Goal: Task Accomplishment & Management: Manage account settings

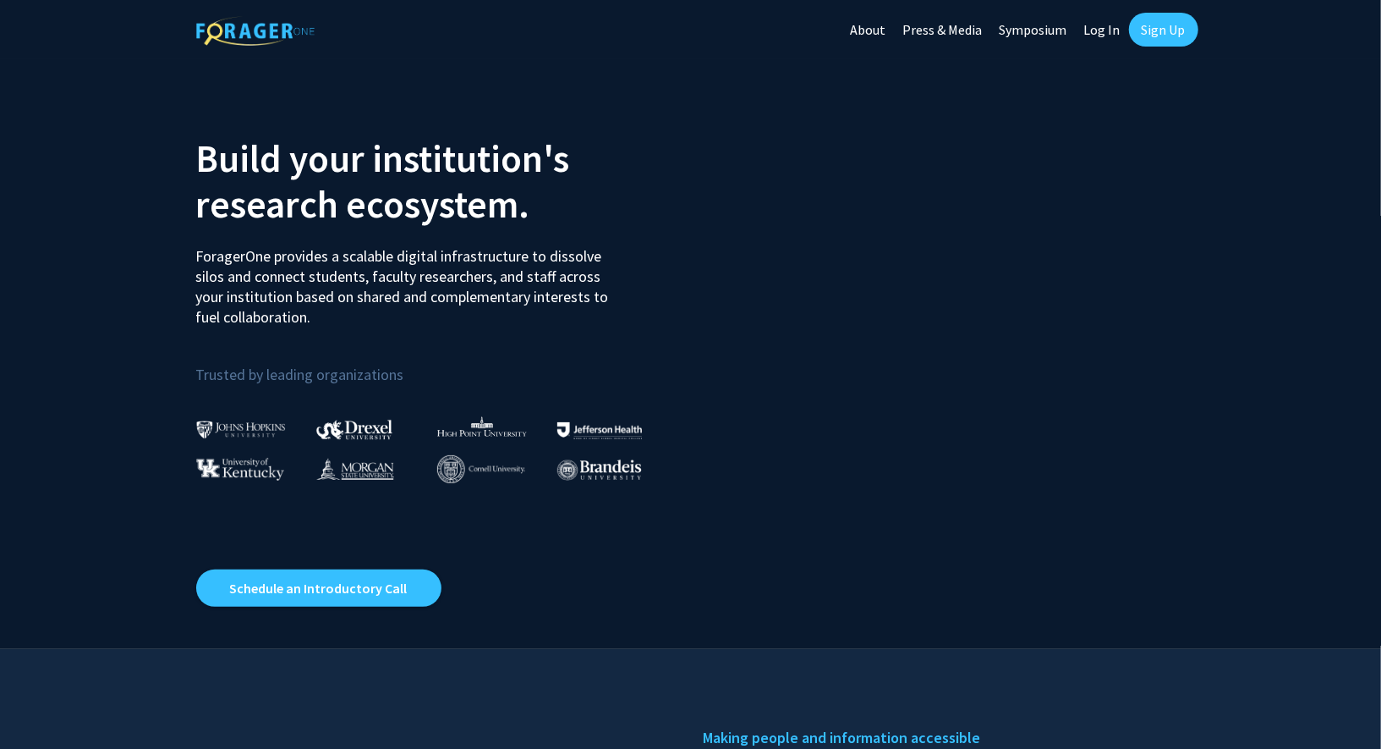
click at [1108, 31] on link "Log In" at bounding box center [1102, 29] width 53 height 59
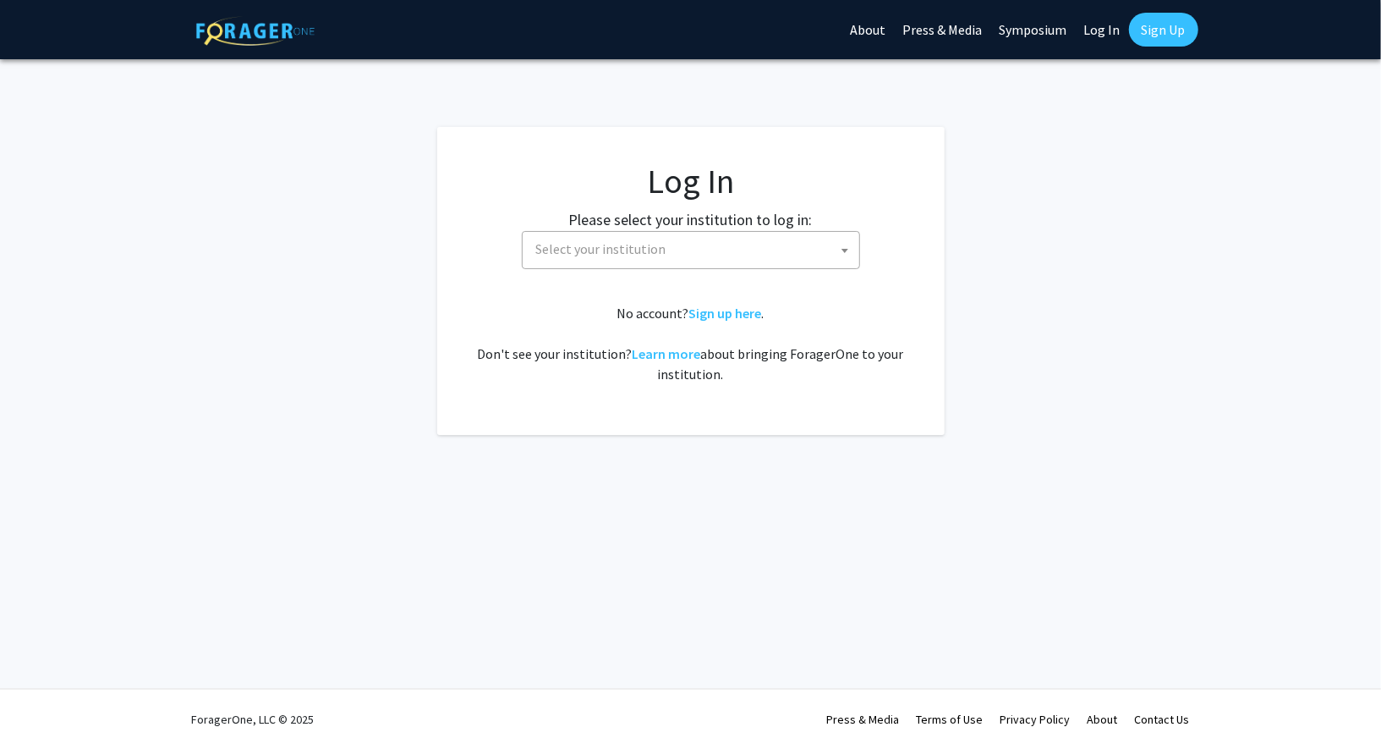
click at [581, 244] on span "Select your institution" at bounding box center [601, 248] width 130 height 17
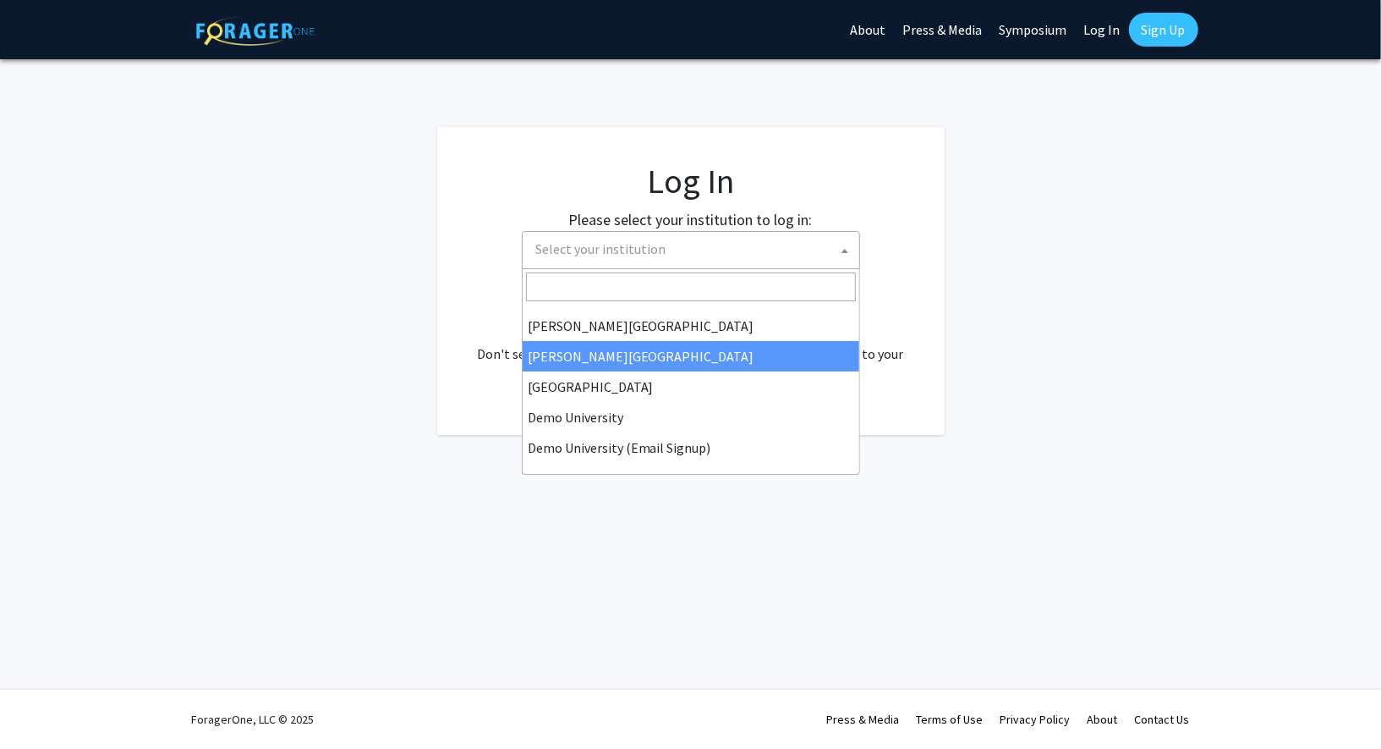
scroll to position [64, 0]
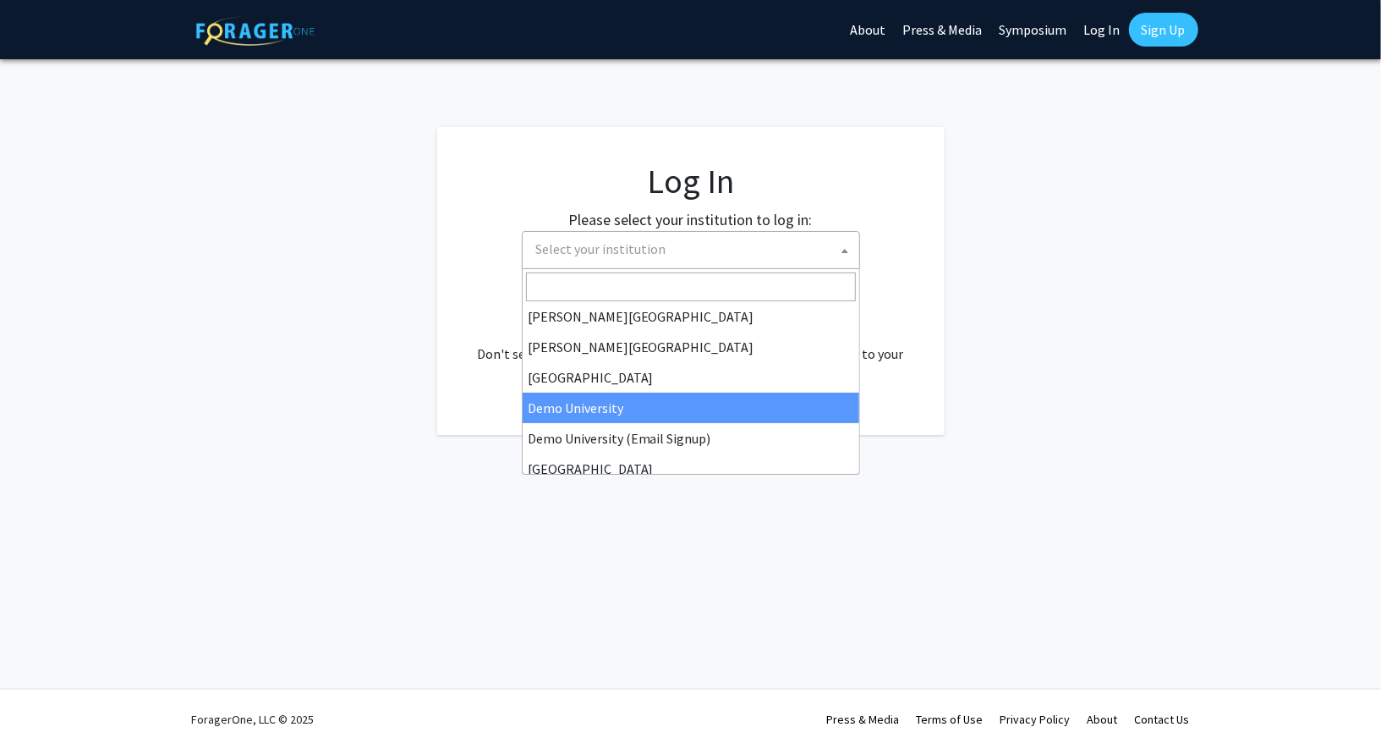
select select "8"
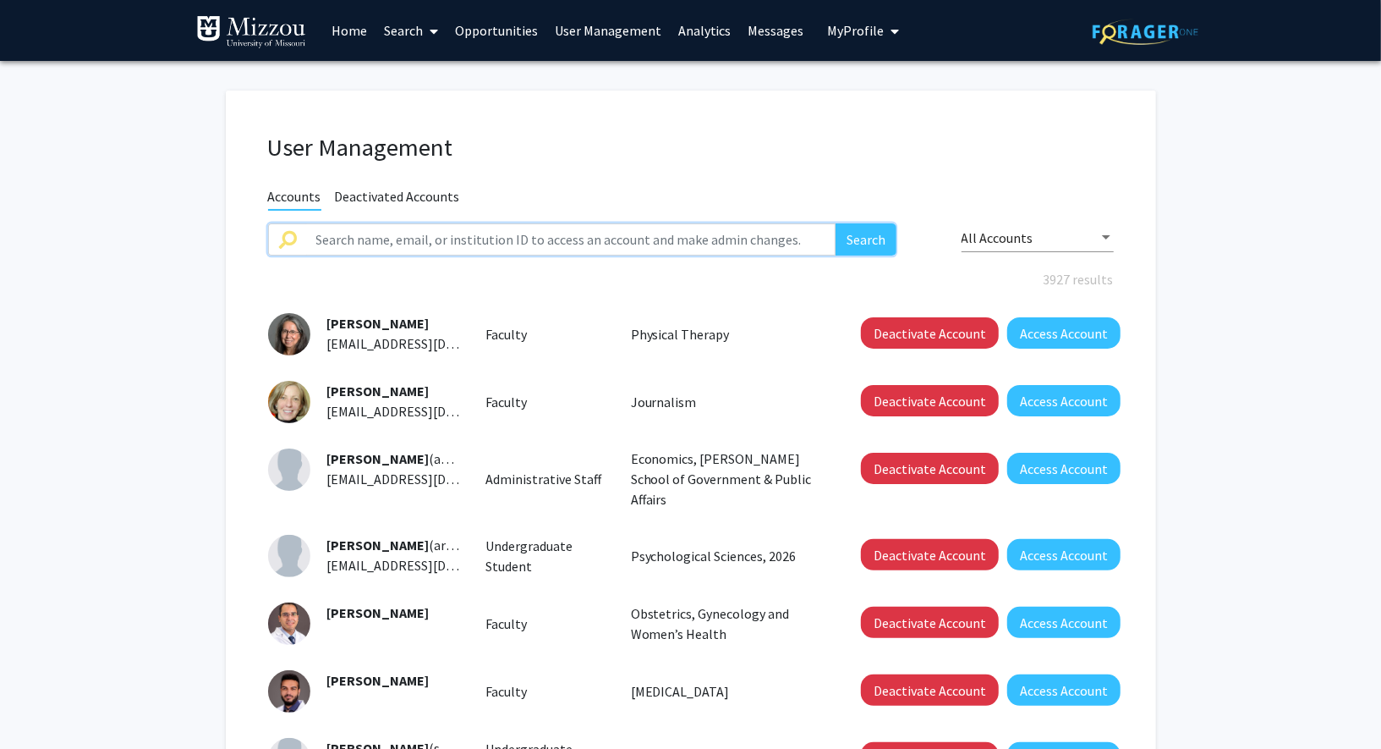
click at [541, 242] on input "text" at bounding box center [571, 239] width 530 height 32
paste input "[EMAIL_ADDRESS][US_STATE][DOMAIN_NAME]"
type input "[EMAIL_ADDRESS][US_STATE][DOMAIN_NAME]"
click at [851, 249] on button "Search" at bounding box center [866, 239] width 61 height 32
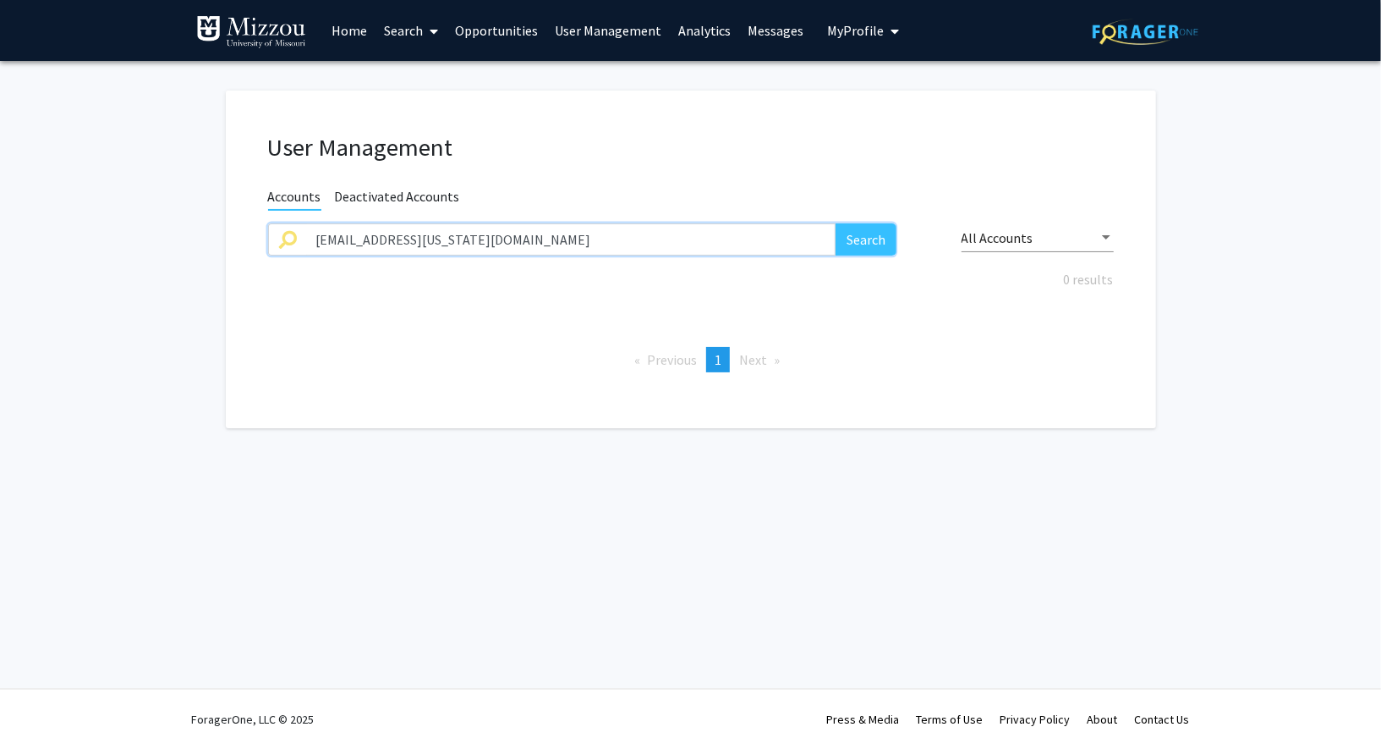
click at [765, 231] on input "[EMAIL_ADDRESS][US_STATE][DOMAIN_NAME]" at bounding box center [571, 239] width 530 height 32
click at [713, 234] on input "text" at bounding box center [571, 239] width 530 height 32
paste input "DETELINA"
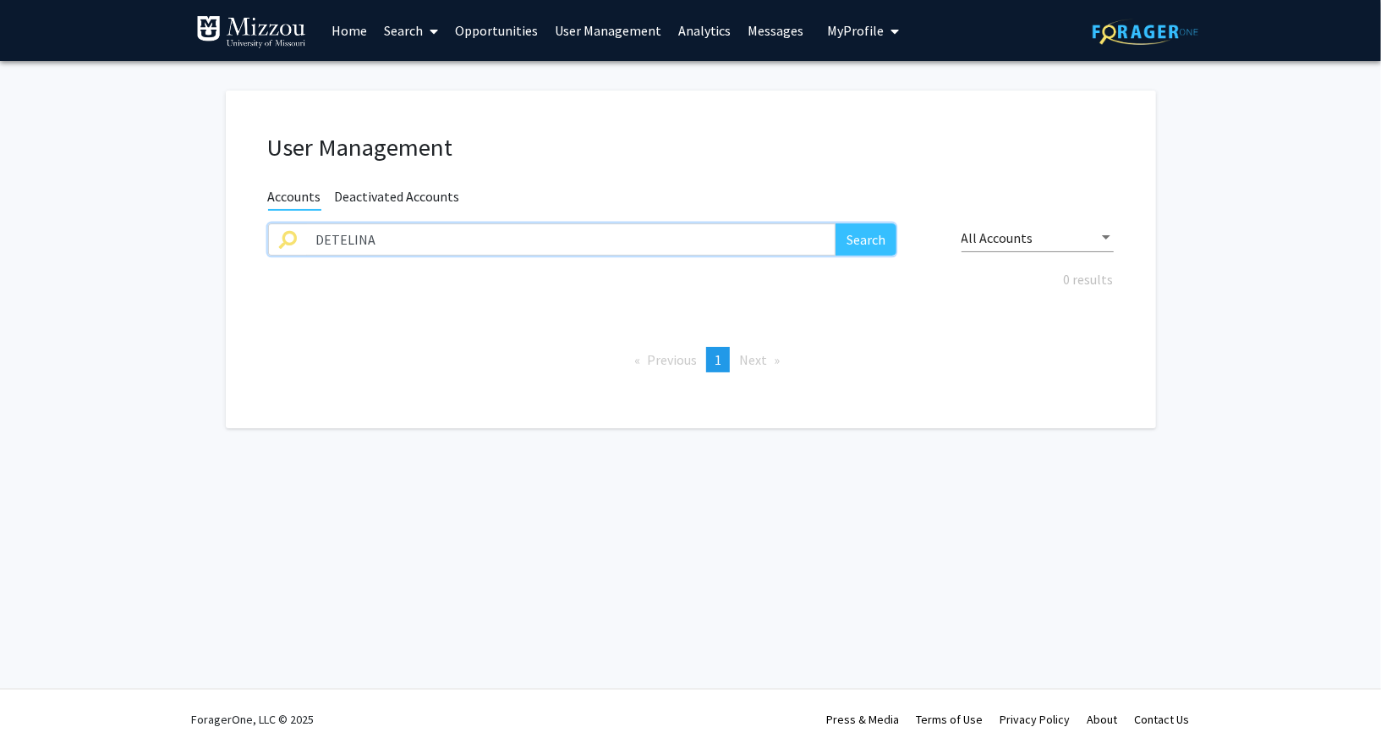
type input "DETELINA"
click at [836, 223] on button "Search" at bounding box center [866, 239] width 61 height 32
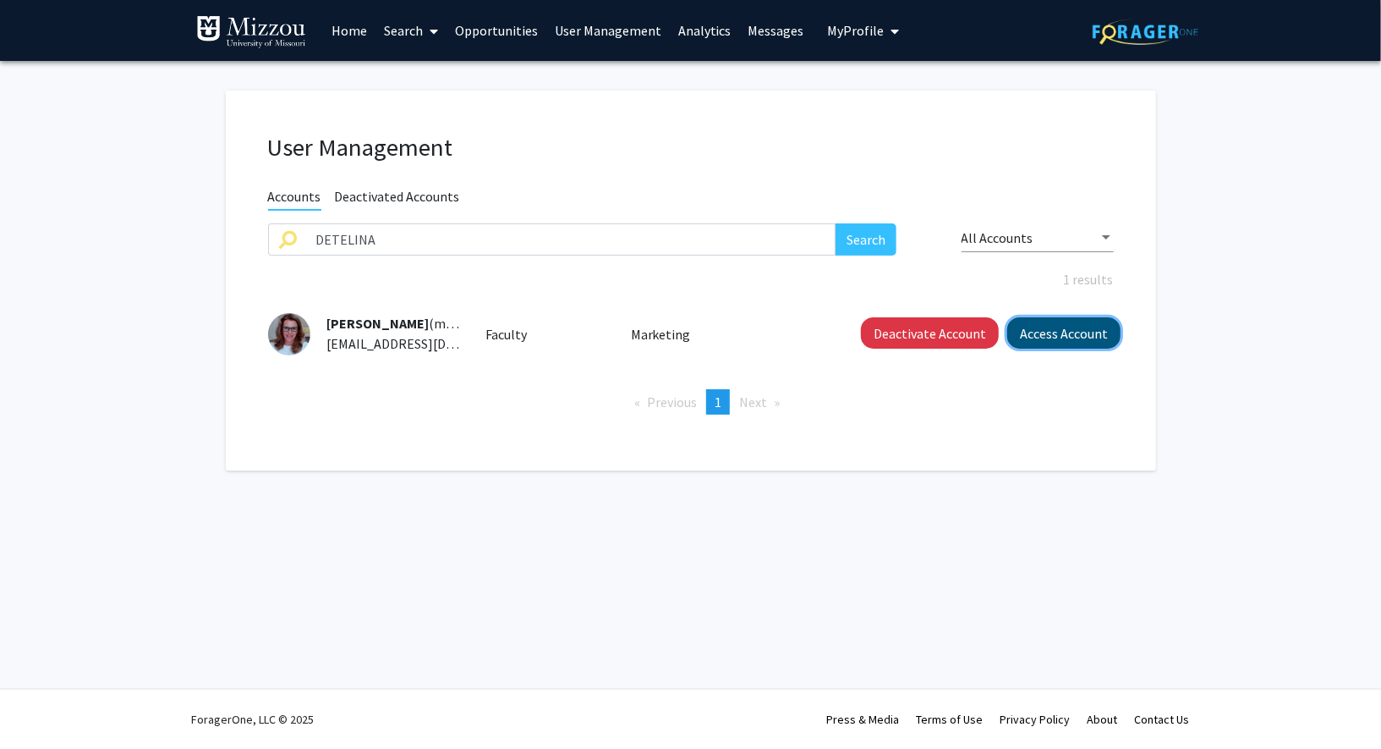
click at [1054, 335] on button "Access Account" at bounding box center [1063, 332] width 113 height 31
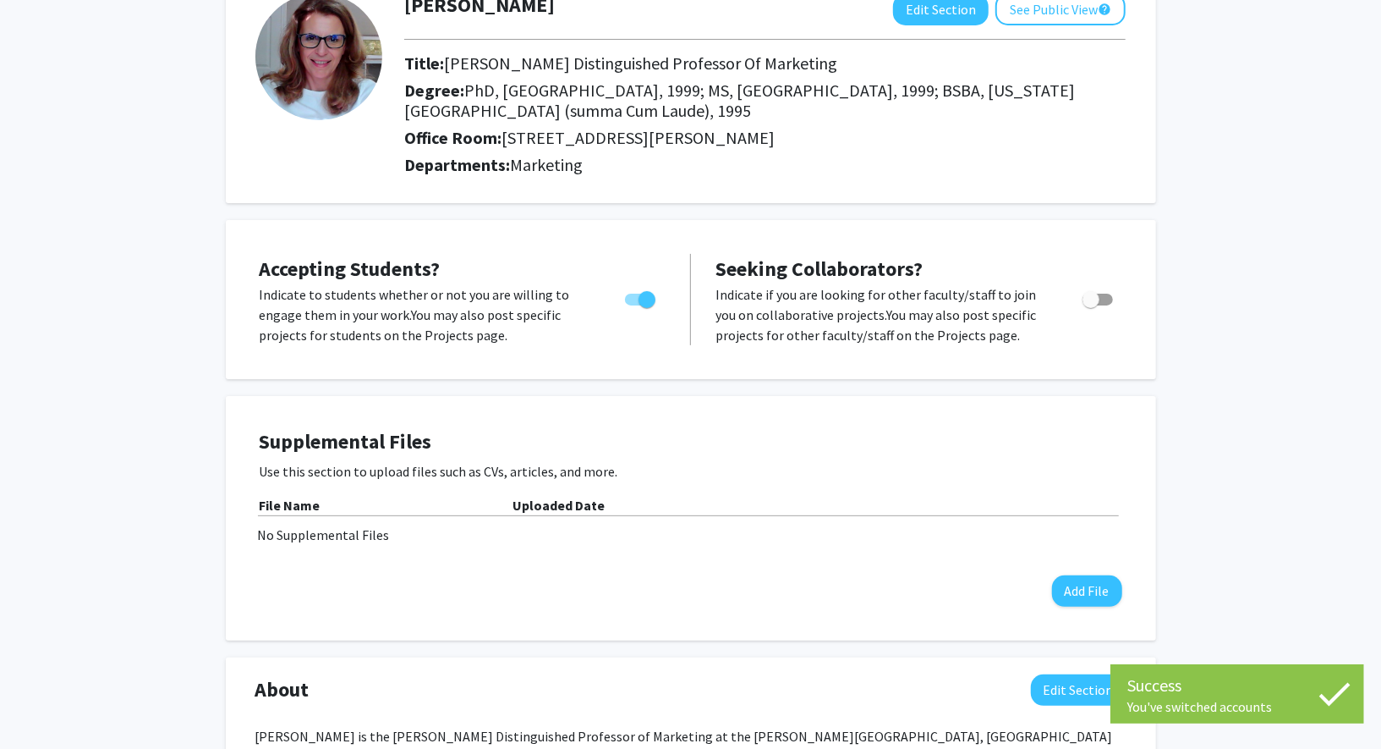
scroll to position [146, 0]
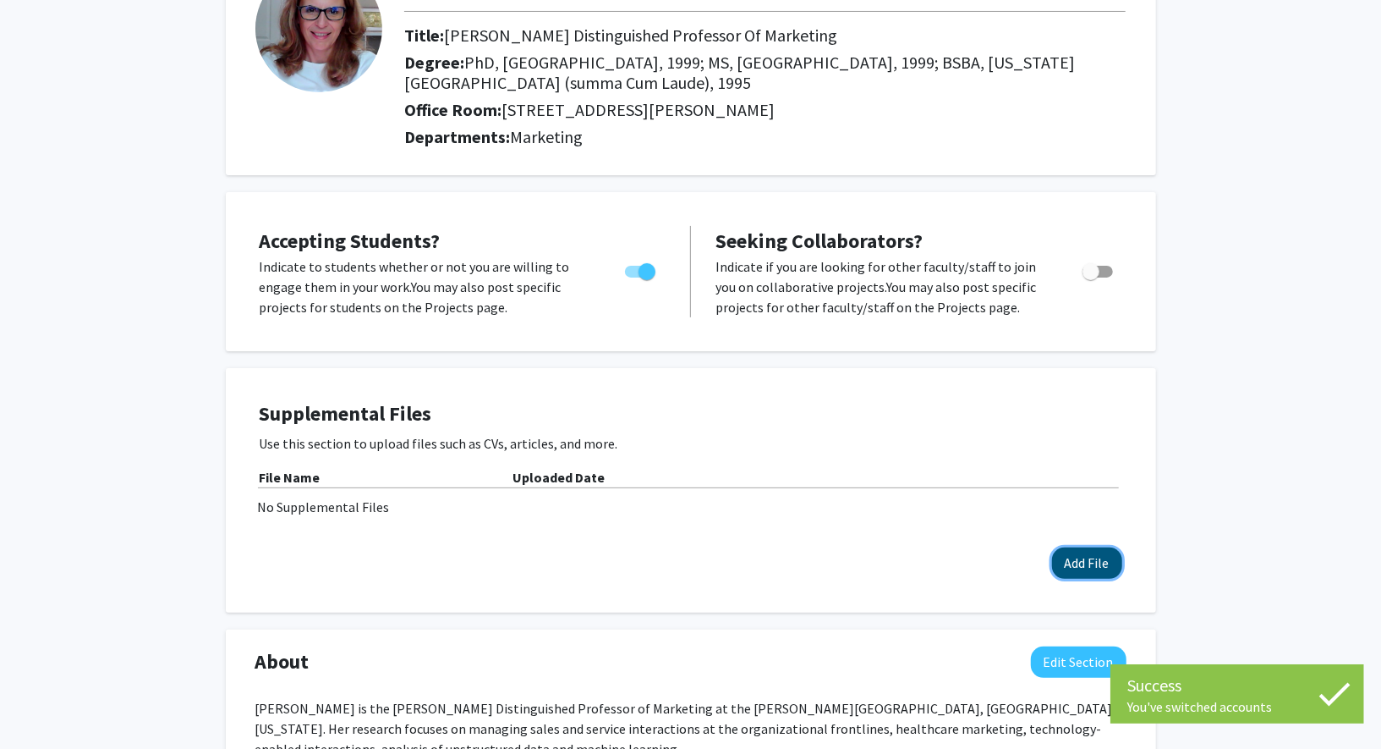
click at [1080, 551] on button "Add File" at bounding box center [1087, 562] width 70 height 31
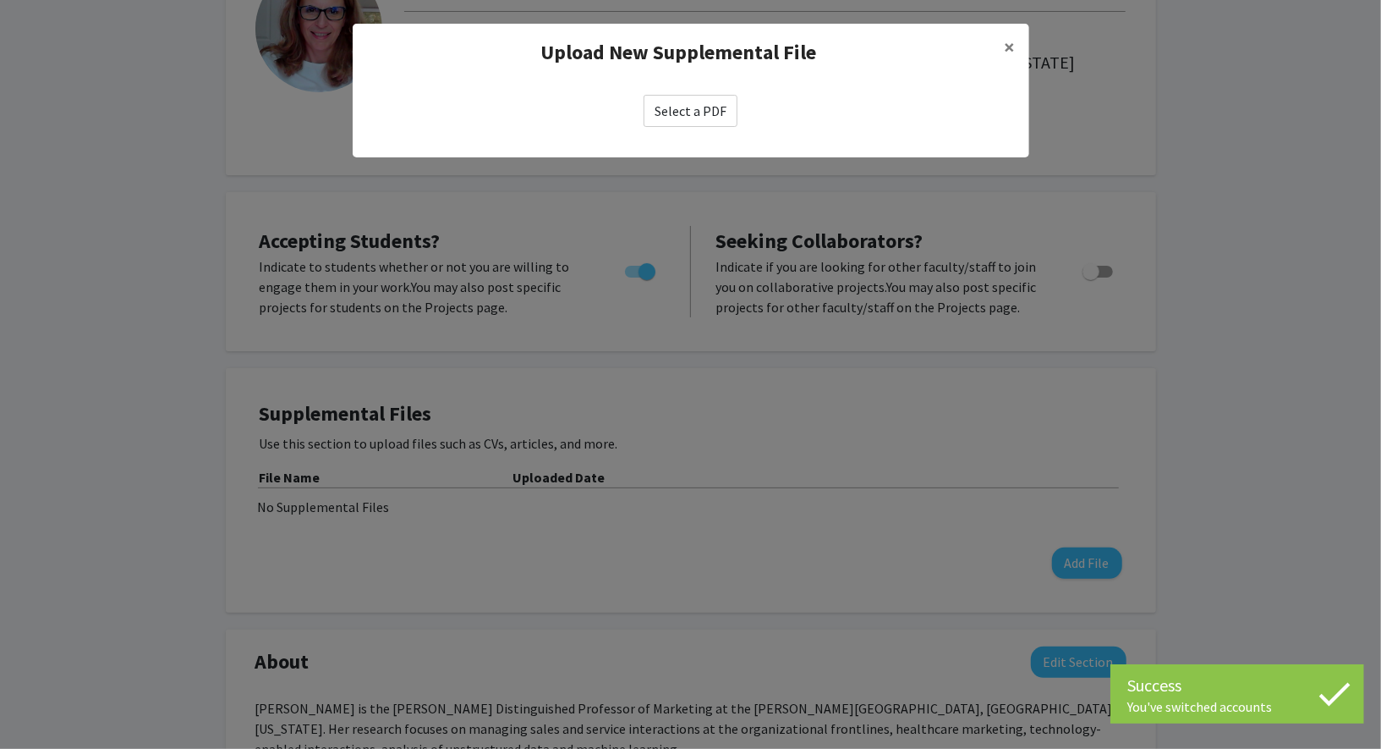
click at [696, 105] on label "Select a PDF" at bounding box center [691, 111] width 94 height 32
click at [0, 0] on input "Select a PDF" at bounding box center [0, 0] width 0 height 0
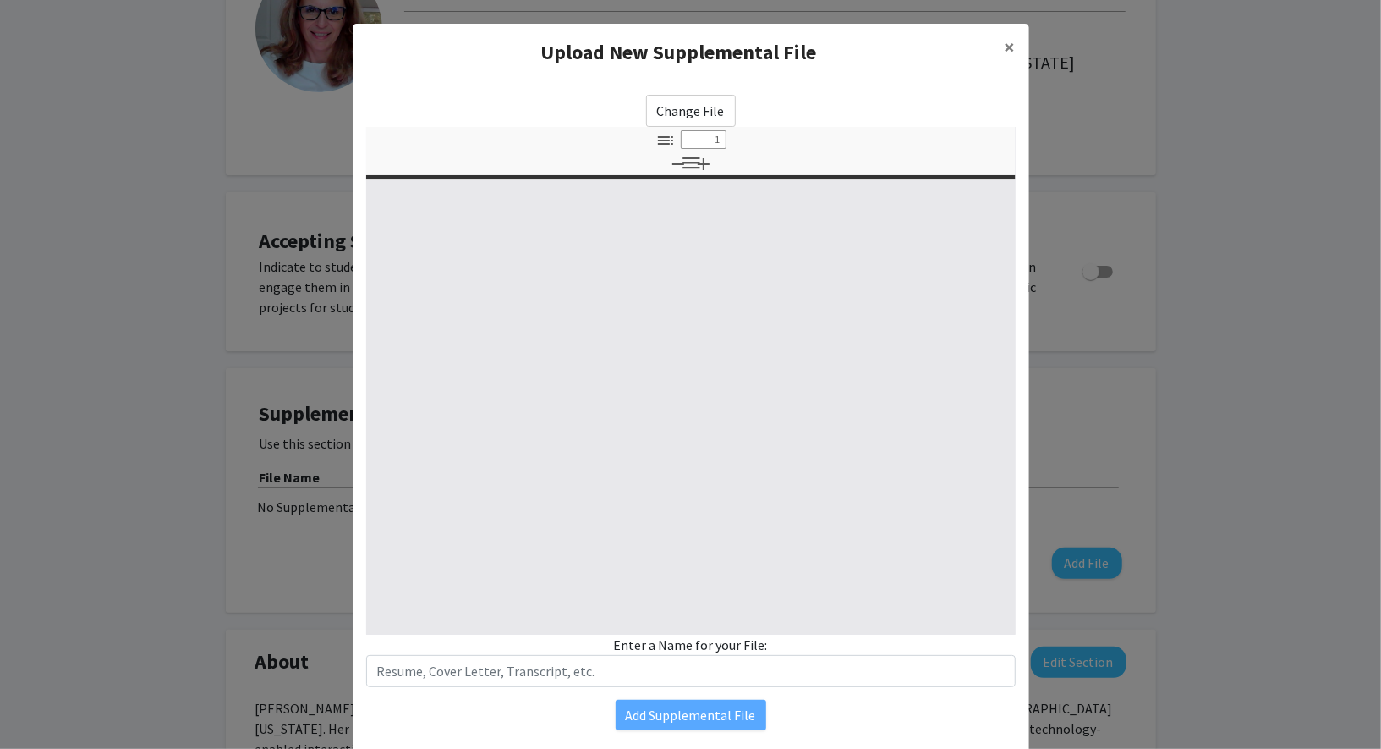
select select "custom"
type input "0"
select select "custom"
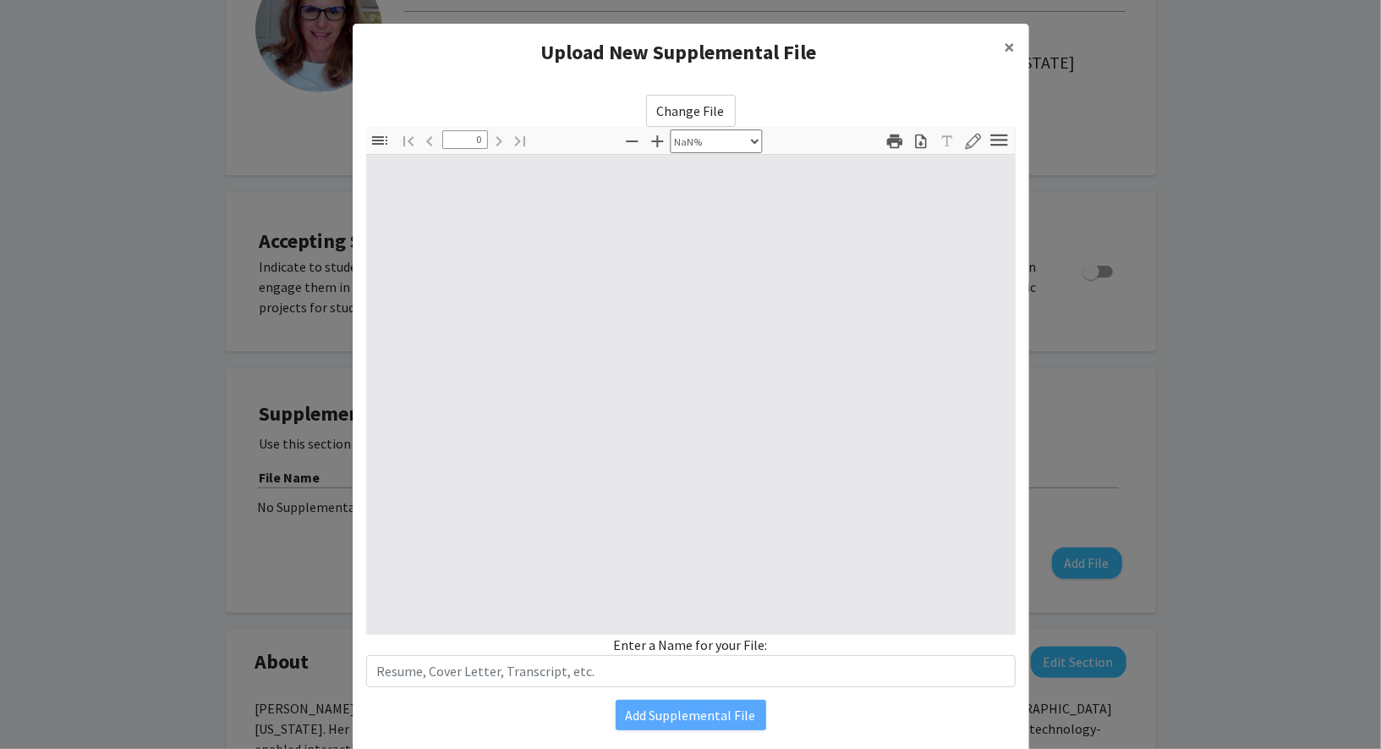
type input "1"
select select "auto"
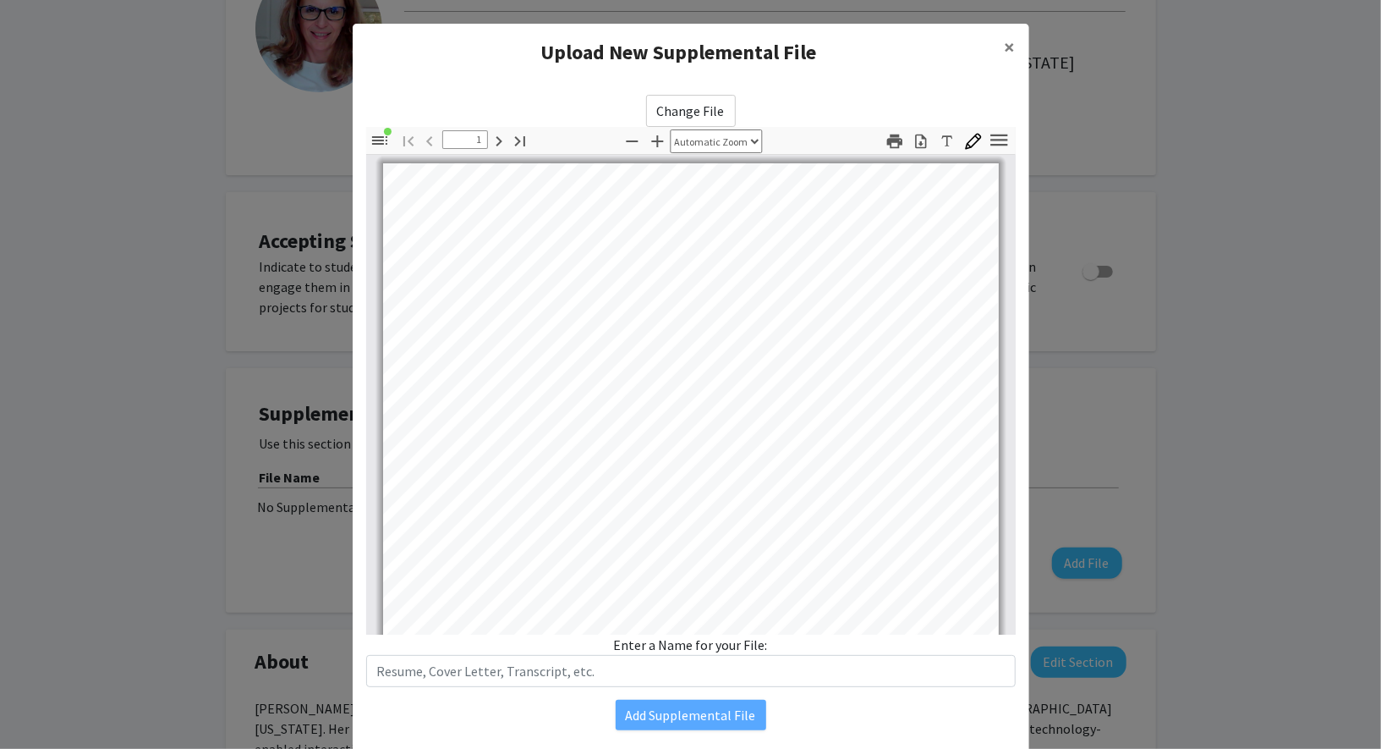
scroll to position [0, 0]
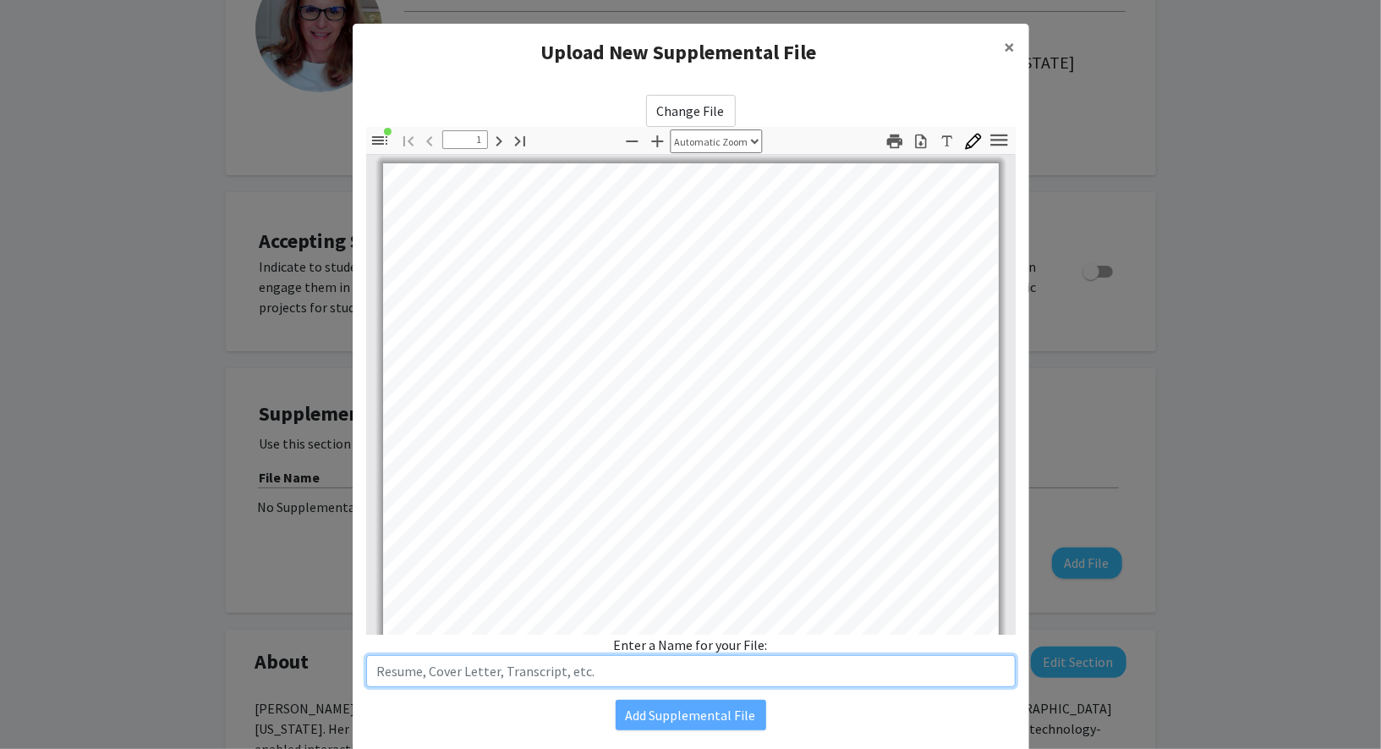
click at [556, 670] on input "text" at bounding box center [691, 671] width 650 height 32
type input "CV"
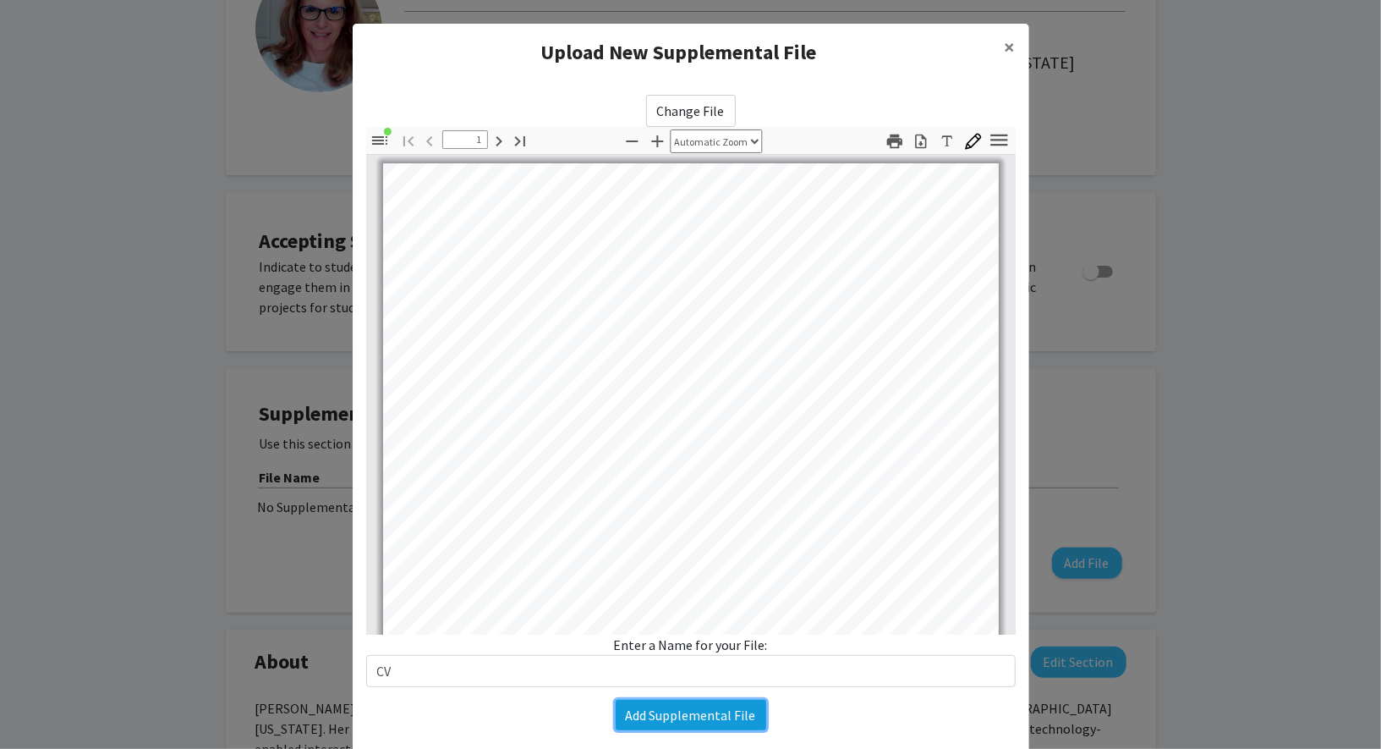
click at [672, 715] on button "Add Supplemental File" at bounding box center [691, 715] width 151 height 30
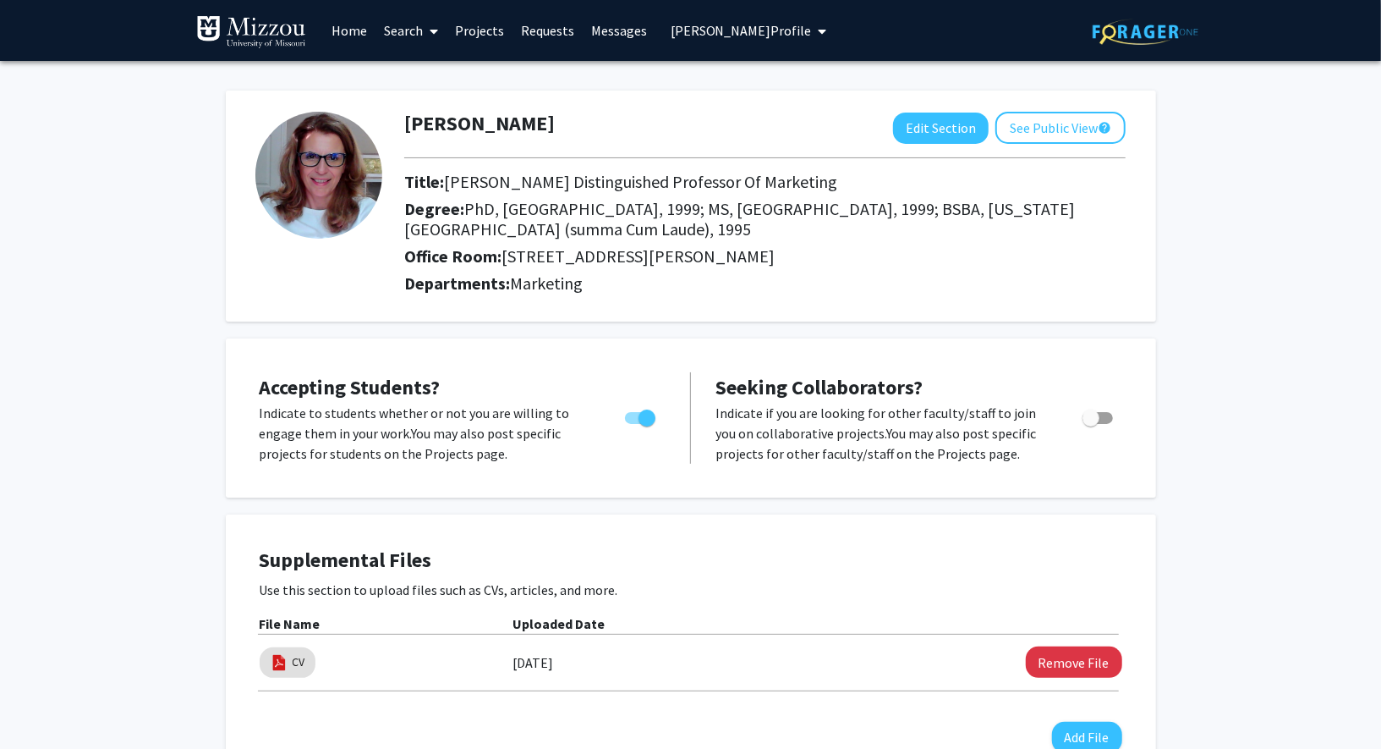
click at [783, 28] on span "[PERSON_NAME] Profile" at bounding box center [741, 30] width 141 height 17
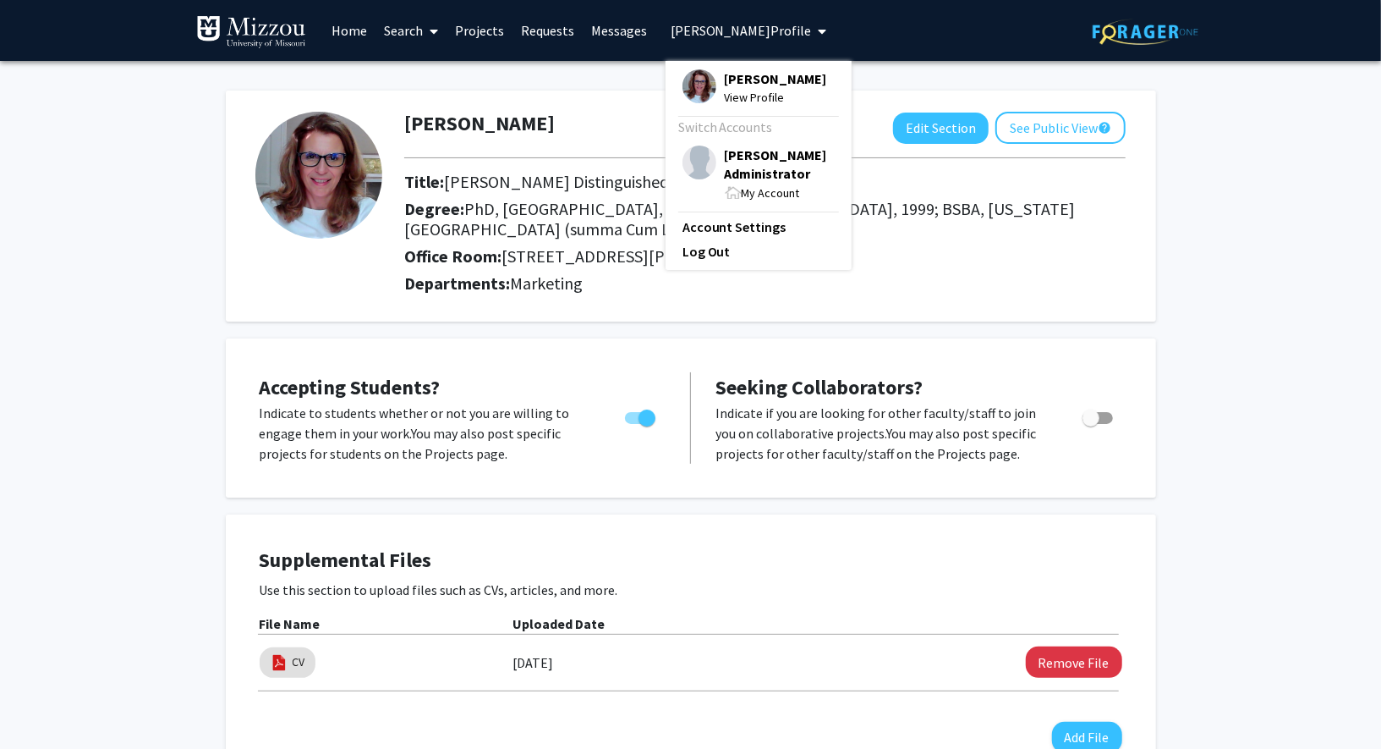
click at [763, 163] on span "[PERSON_NAME] Administrator" at bounding box center [780, 163] width 110 height 37
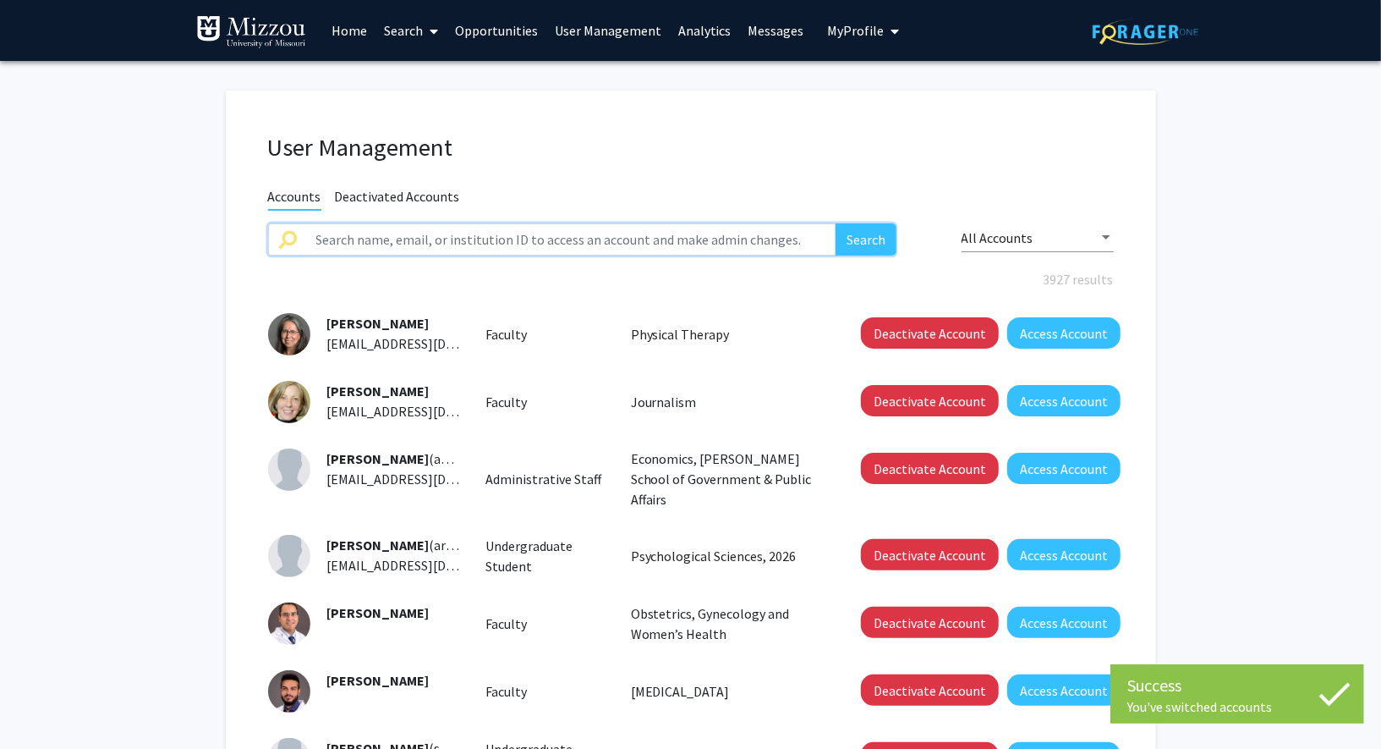
click at [479, 250] on input "text" at bounding box center [571, 239] width 530 height 32
type input "detelina"
click at [836, 223] on button "Search" at bounding box center [866, 239] width 61 height 32
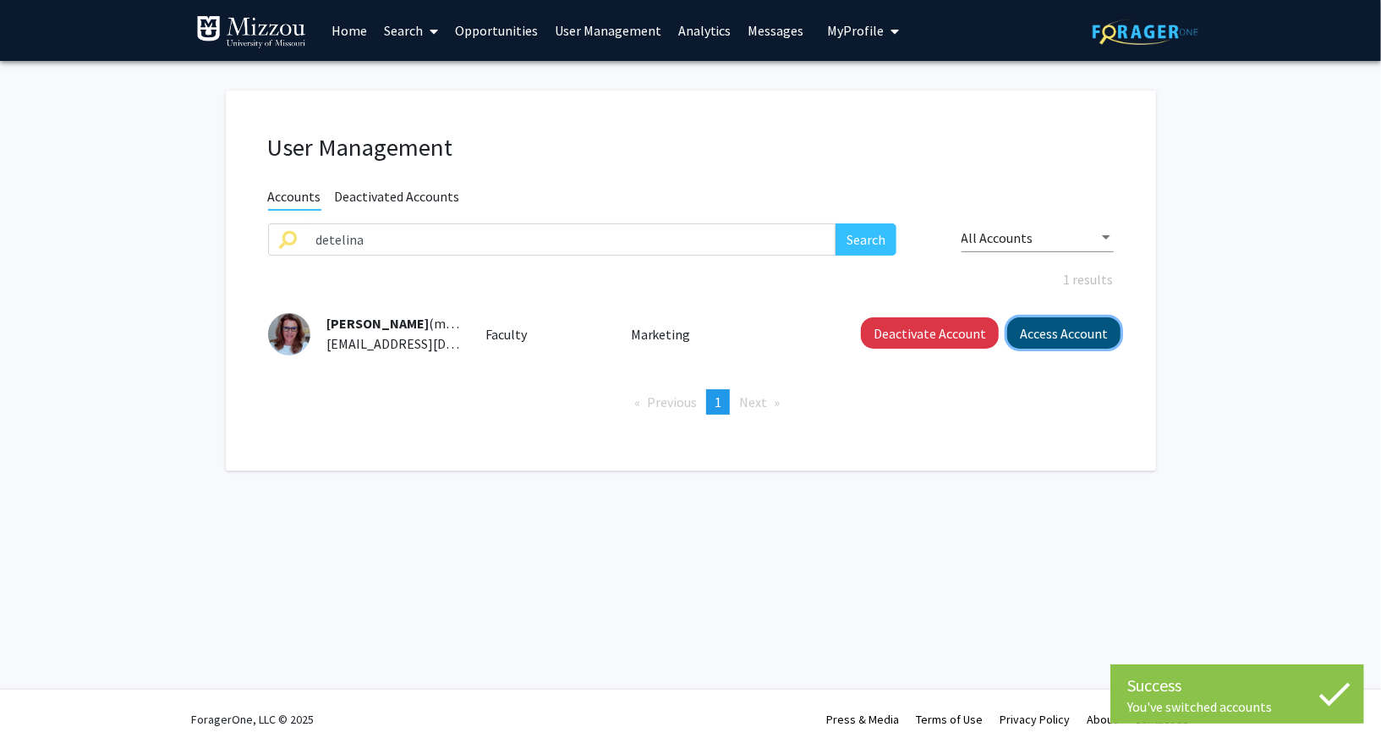
click at [1034, 342] on button "Access Account" at bounding box center [1063, 332] width 113 height 31
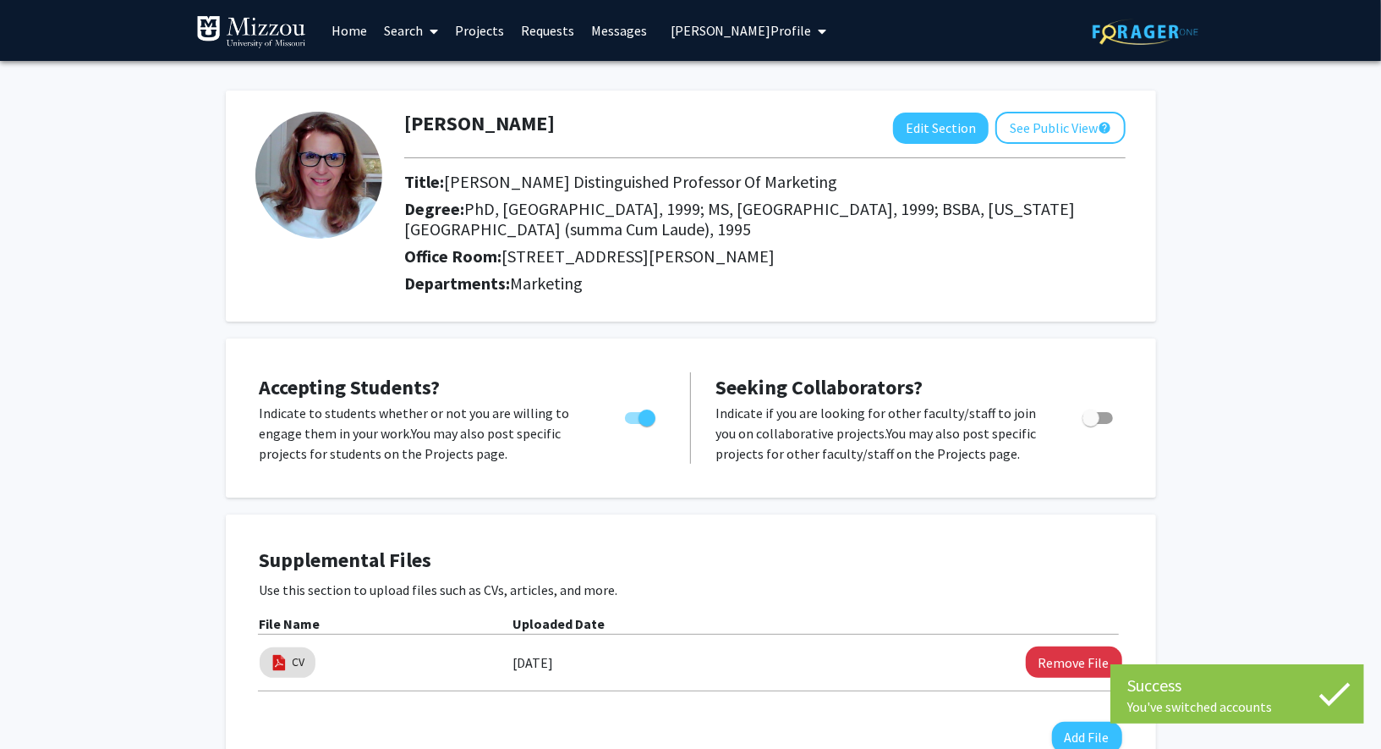
click at [758, 25] on span "Detelina Marinova's Profile" at bounding box center [741, 30] width 141 height 17
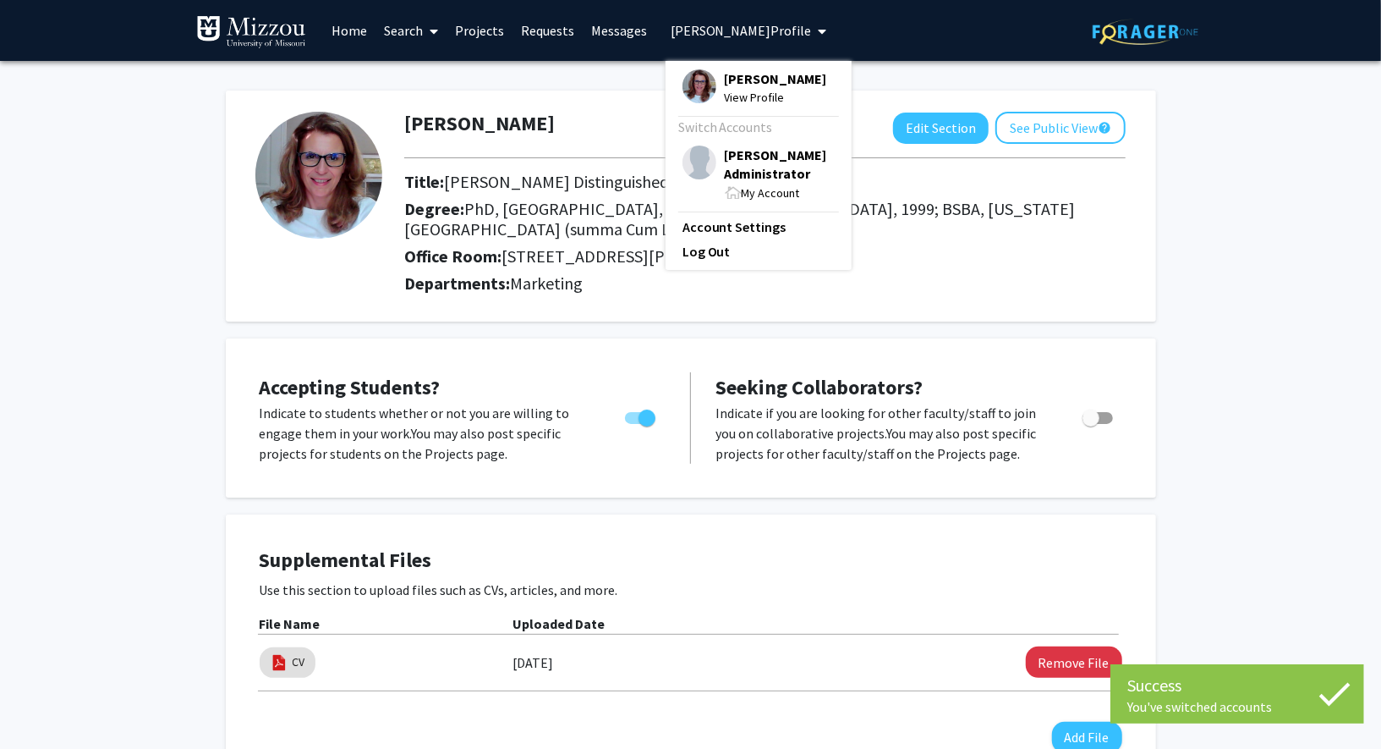
click at [747, 165] on span "[PERSON_NAME] Administrator" at bounding box center [780, 163] width 110 height 37
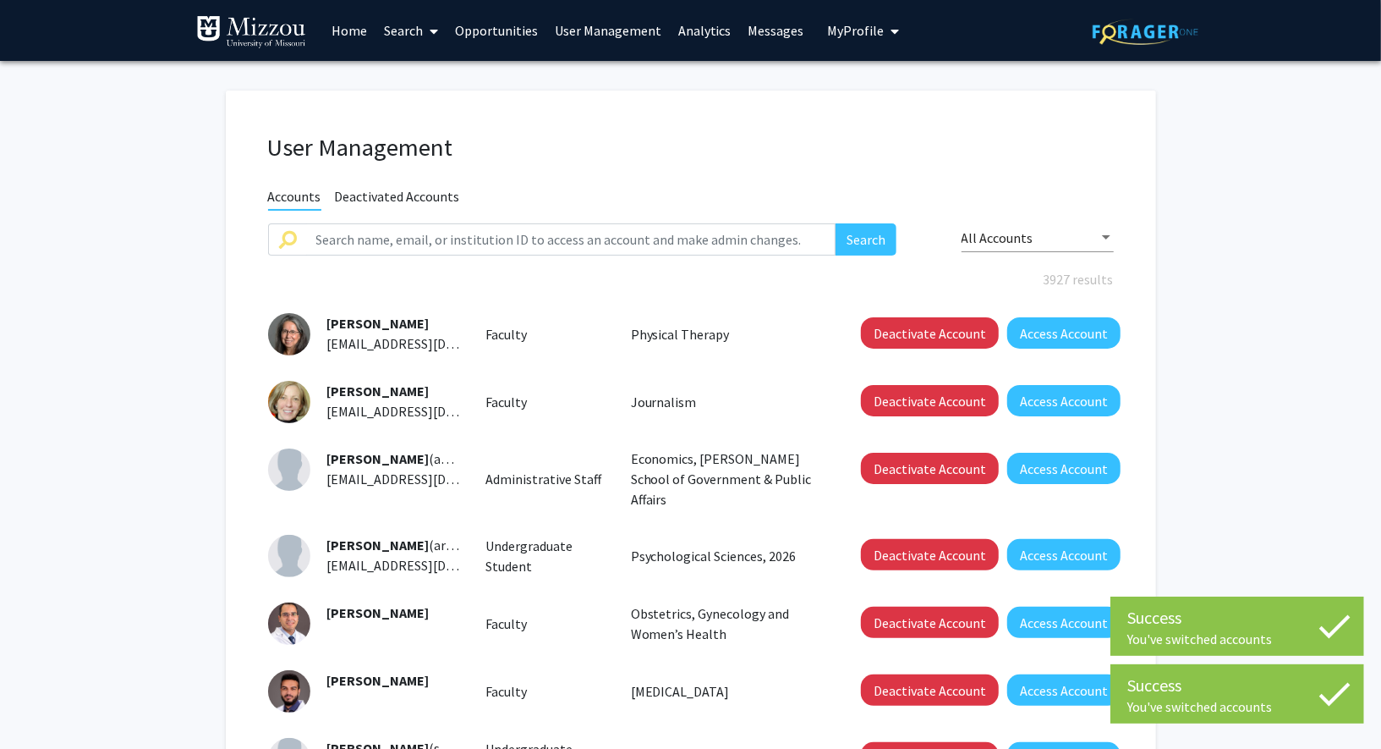
click at [428, 47] on span at bounding box center [430, 31] width 15 height 59
click at [425, 80] on span "Faculty/Staff" at bounding box center [438, 78] width 124 height 34
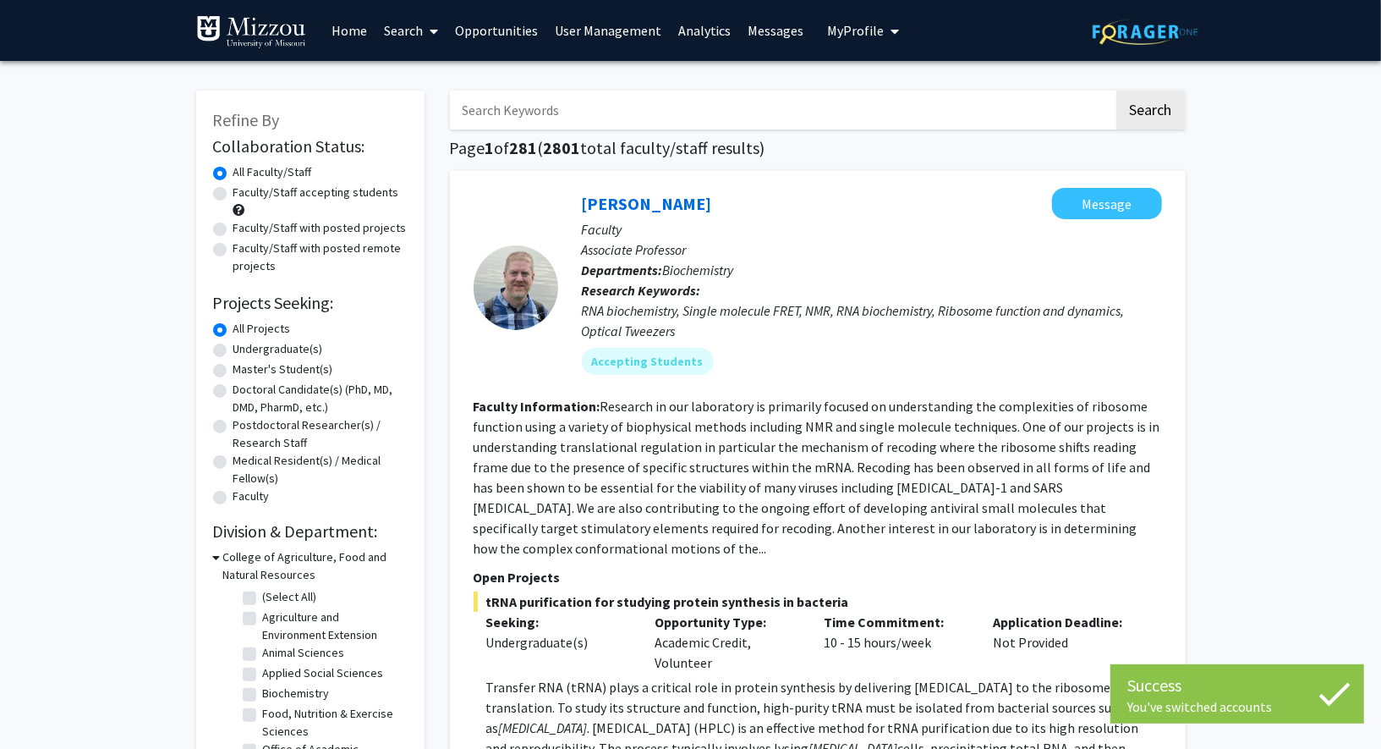
click at [526, 123] on input "Search Keywords" at bounding box center [782, 110] width 664 height 39
type input "detelina"
click at [1117, 91] on button "Search" at bounding box center [1151, 110] width 69 height 39
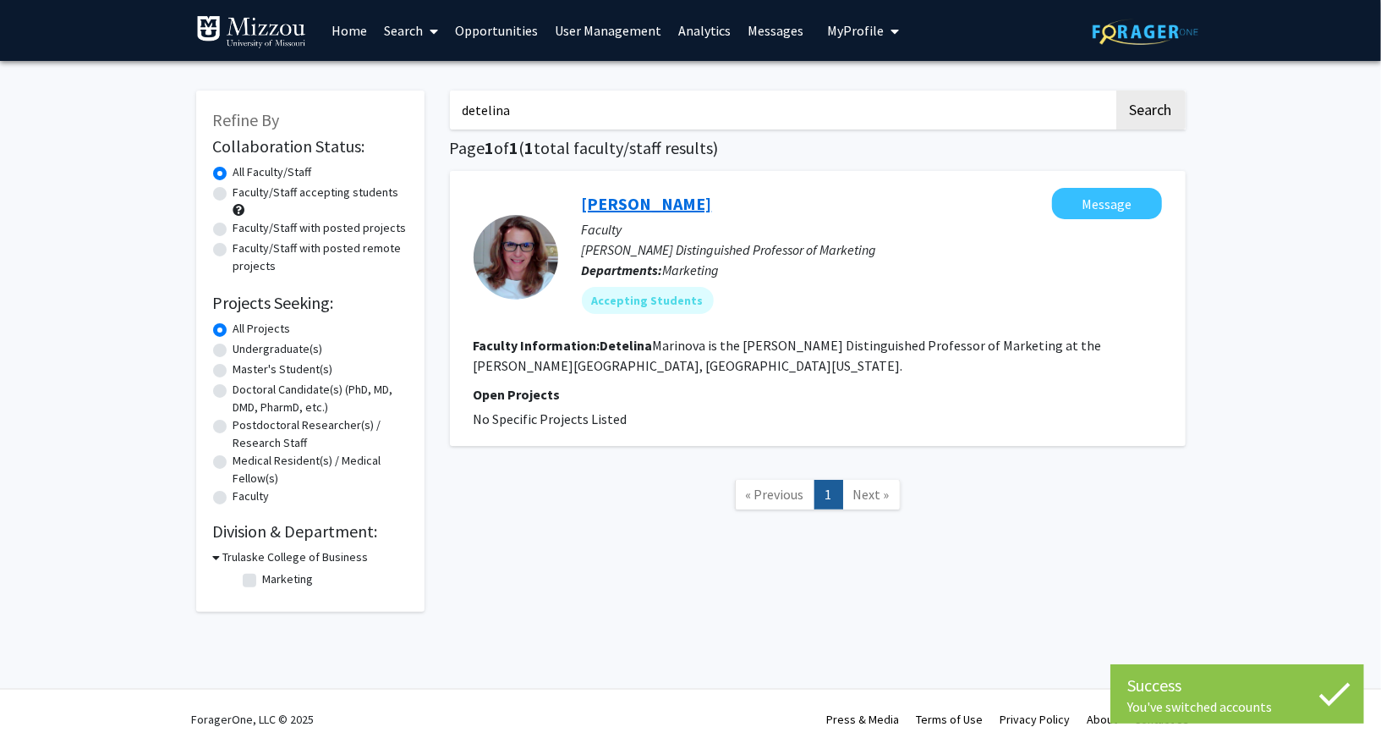
click at [646, 193] on link "[PERSON_NAME]" at bounding box center [647, 203] width 130 height 21
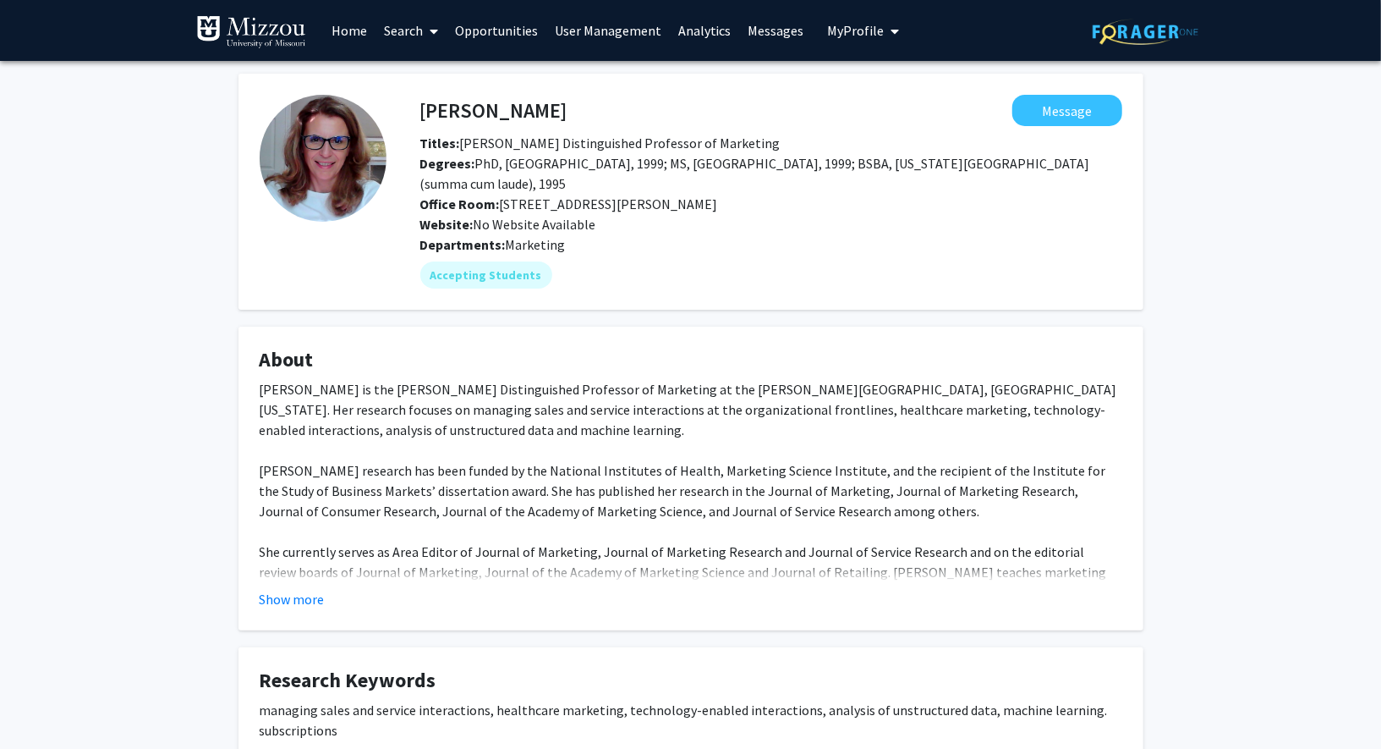
click at [847, 32] on span "My Profile" at bounding box center [856, 30] width 57 height 17
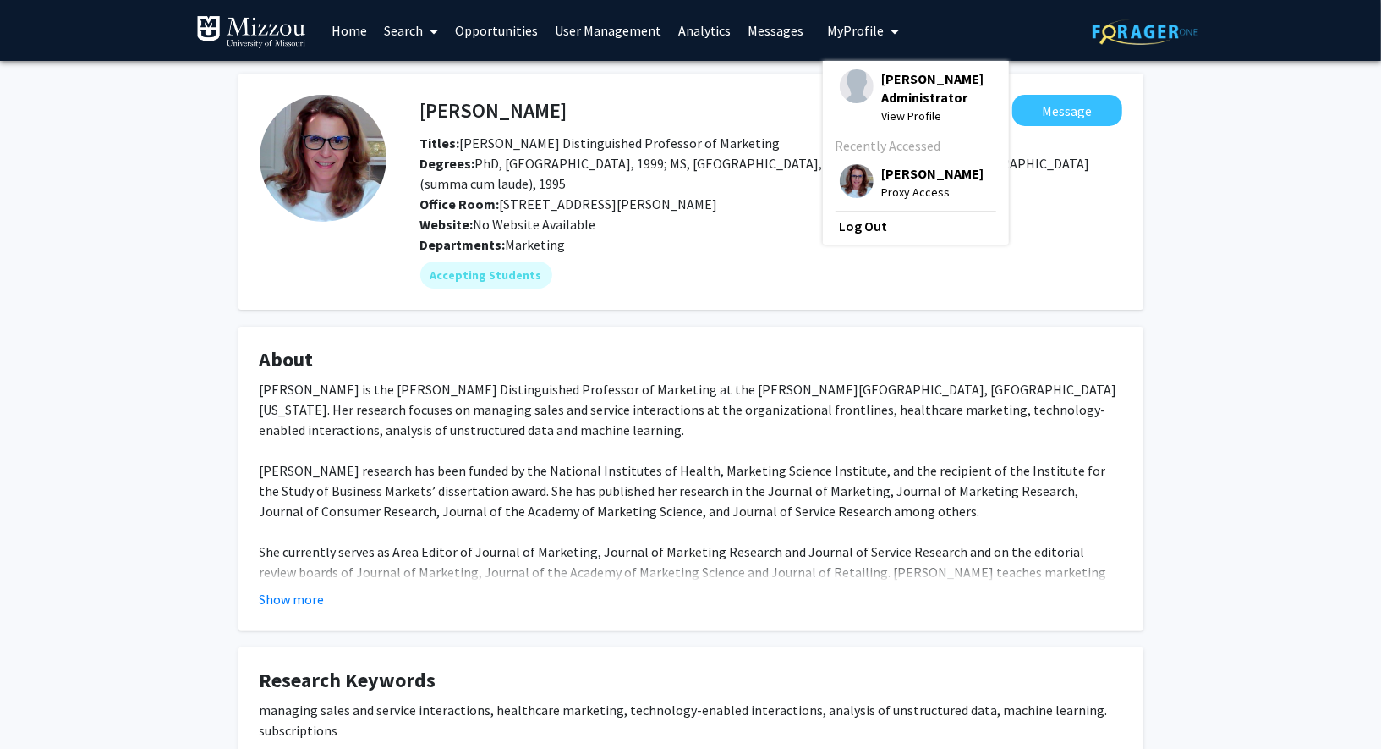
click at [856, 174] on img at bounding box center [857, 181] width 34 height 34
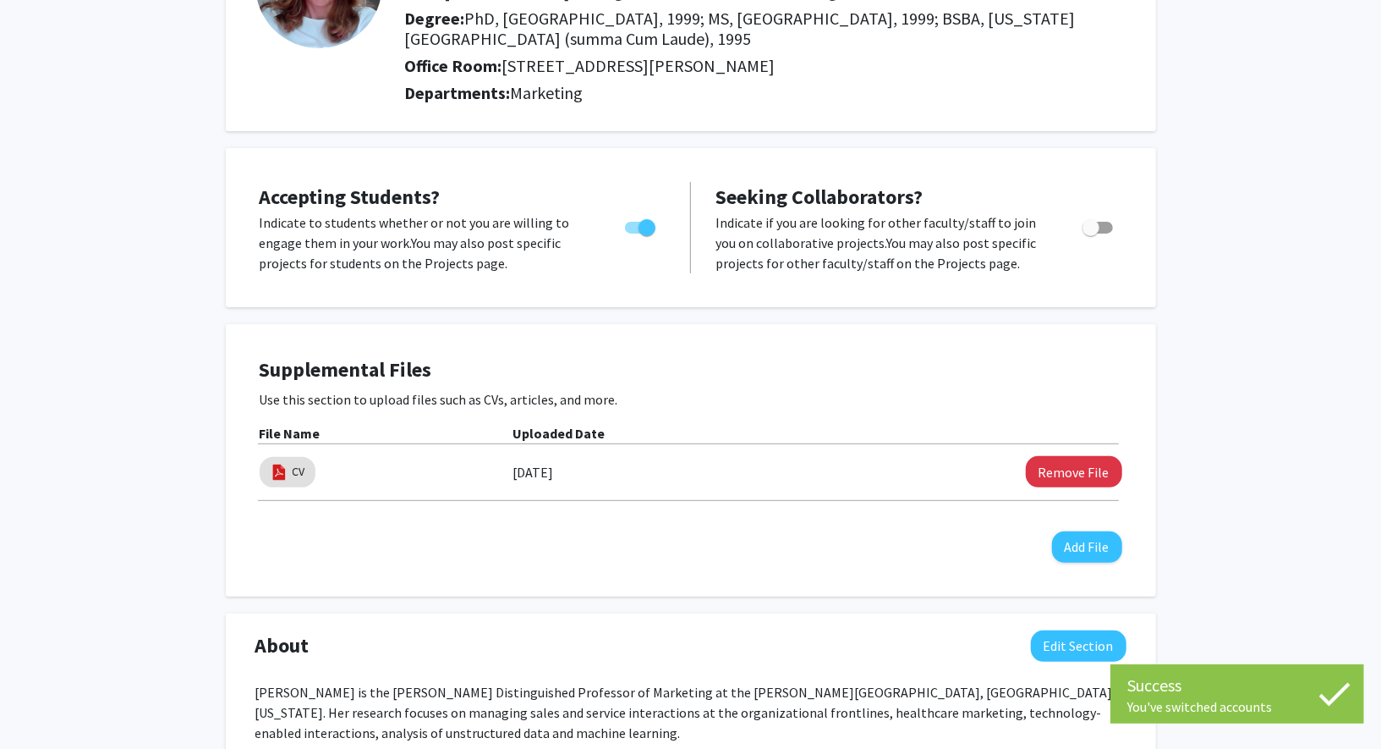
scroll to position [436, 0]
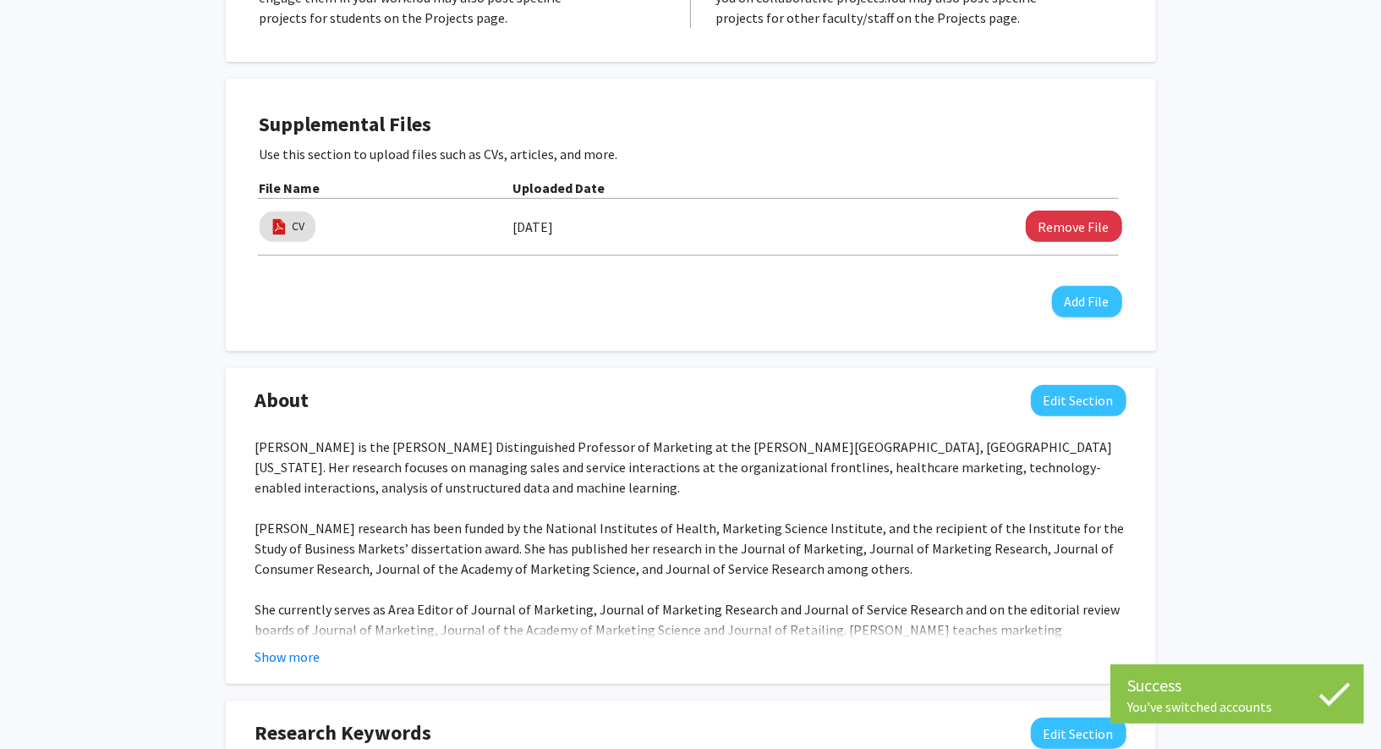
click at [1245, 296] on div "[PERSON_NAME] Edit Section See Public View help Title: [PERSON_NAME] Distinguis…" at bounding box center [690, 543] width 1381 height 1836
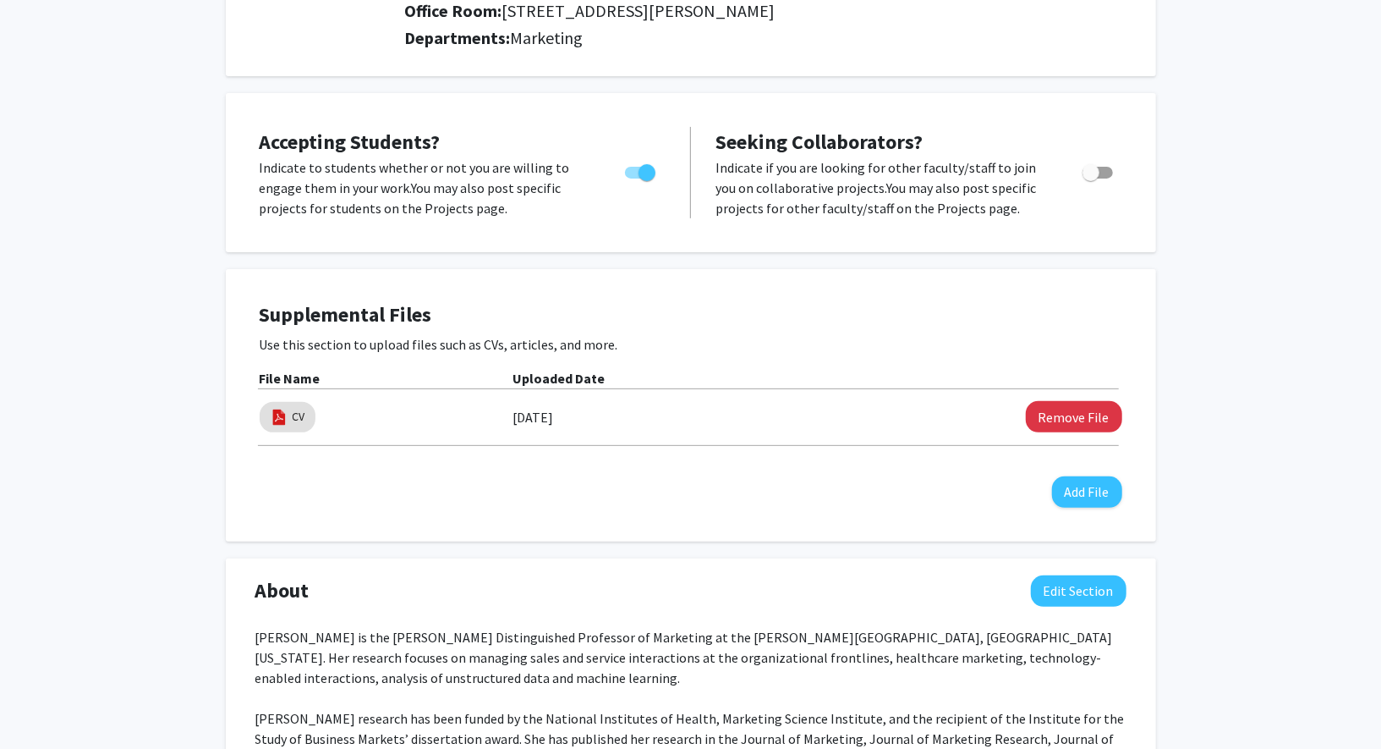
scroll to position [0, 0]
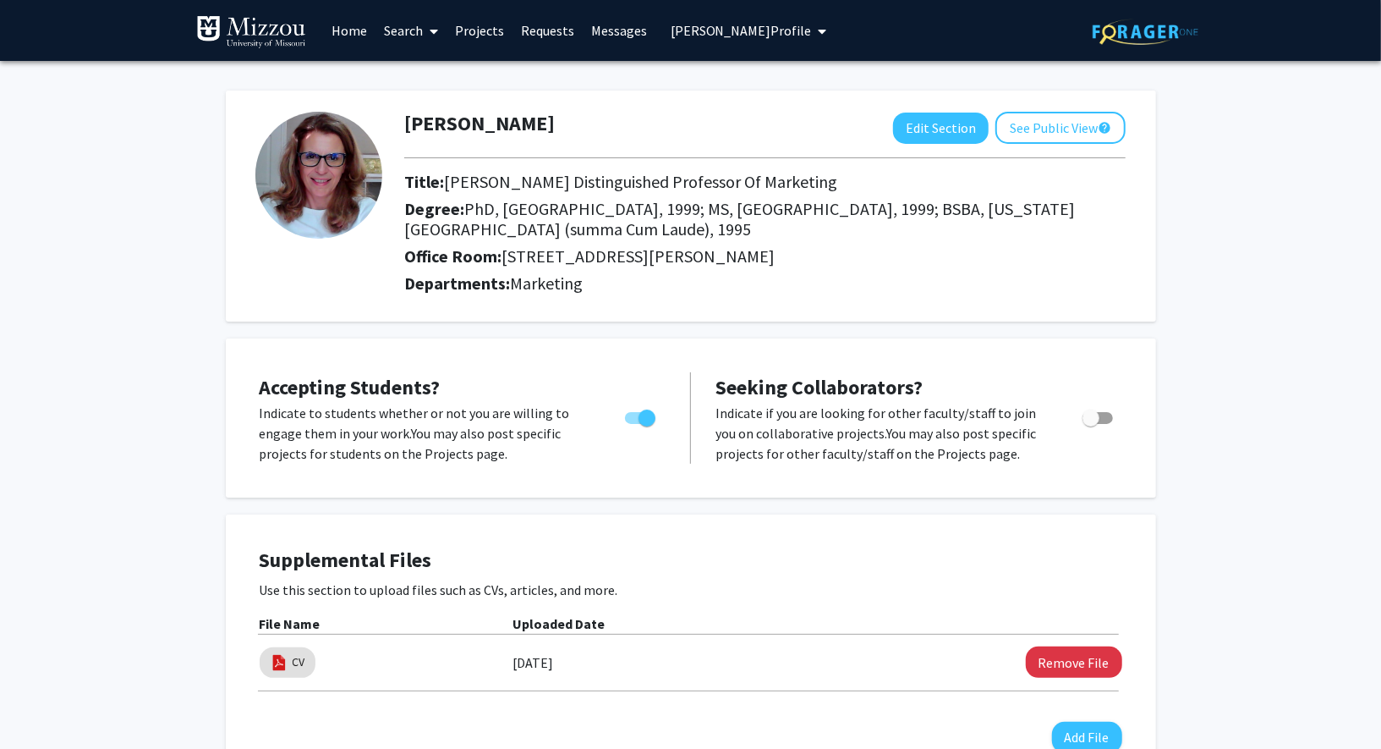
click at [738, 30] on span "Detelina Marinova's Profile" at bounding box center [741, 30] width 141 height 17
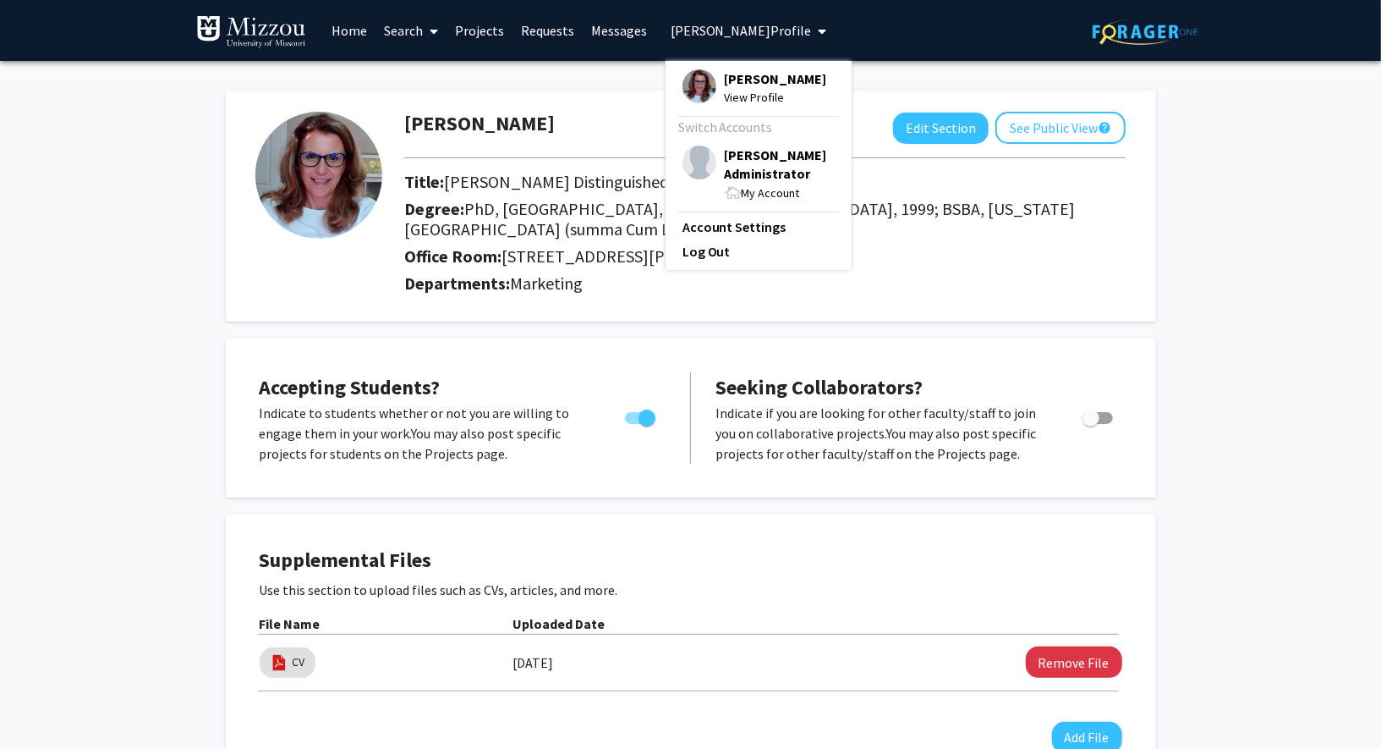
click at [1042, 553] on h4 "Supplemental Files" at bounding box center [691, 560] width 863 height 25
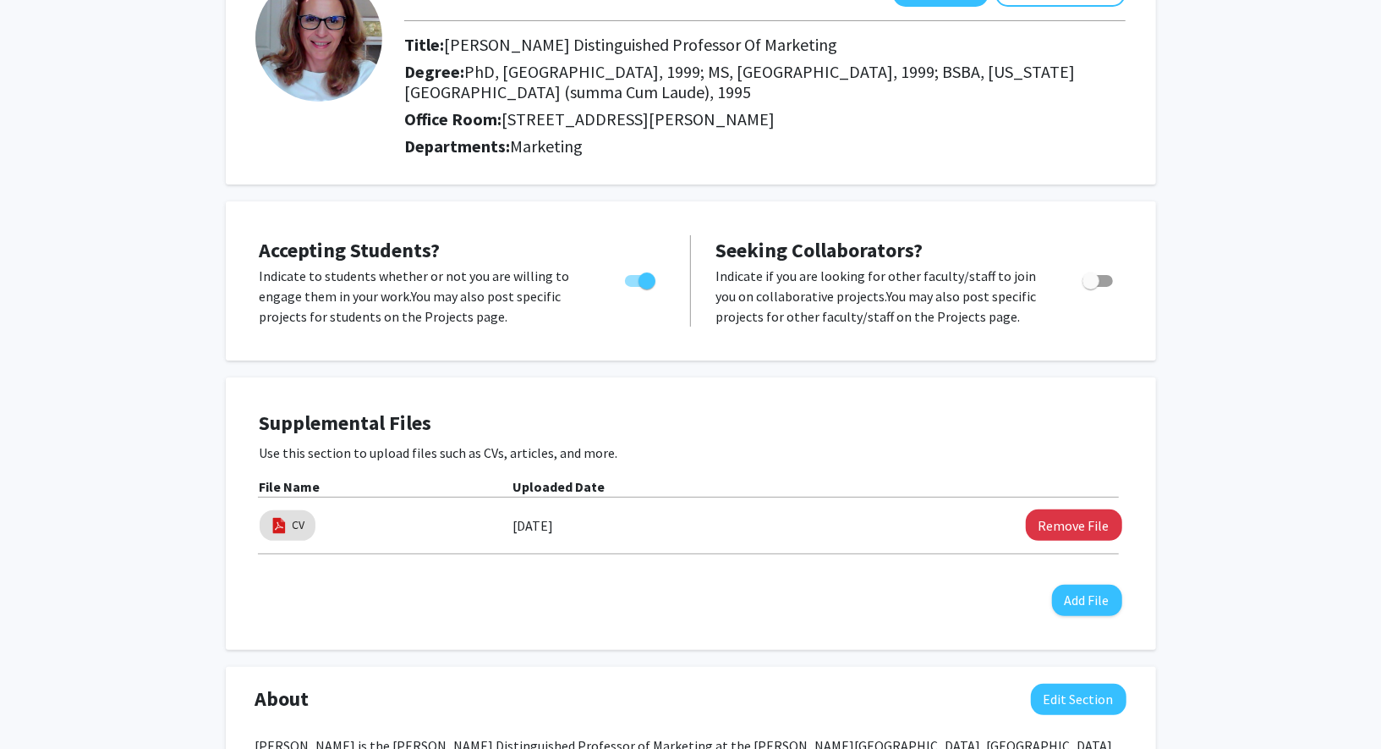
scroll to position [216, 0]
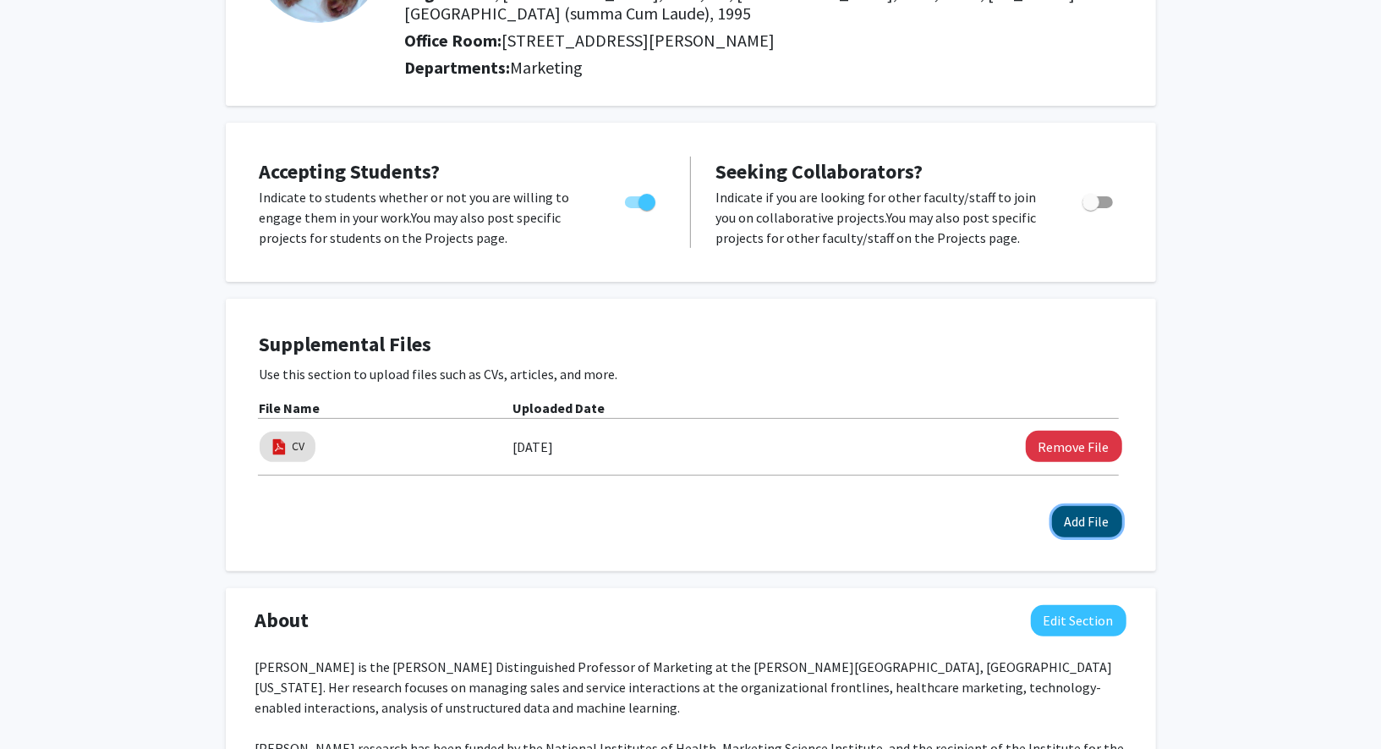
click at [1086, 521] on button "Add File" at bounding box center [1087, 521] width 70 height 31
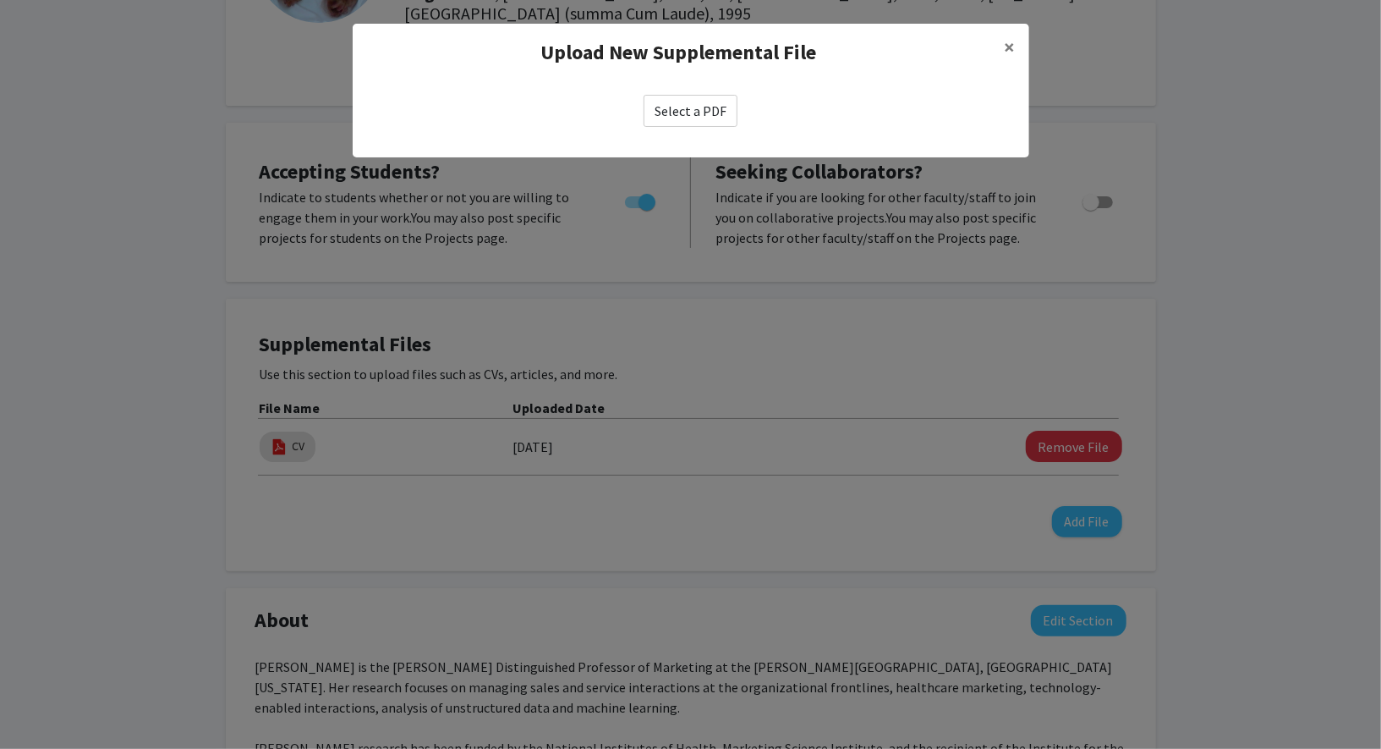
click at [689, 129] on div "Select a PDF" at bounding box center [691, 110] width 677 height 59
click at [676, 111] on label "Select a PDF" at bounding box center [691, 111] width 94 height 32
click at [0, 0] on input "Select a PDF" at bounding box center [0, 0] width 0 height 0
select select "custom"
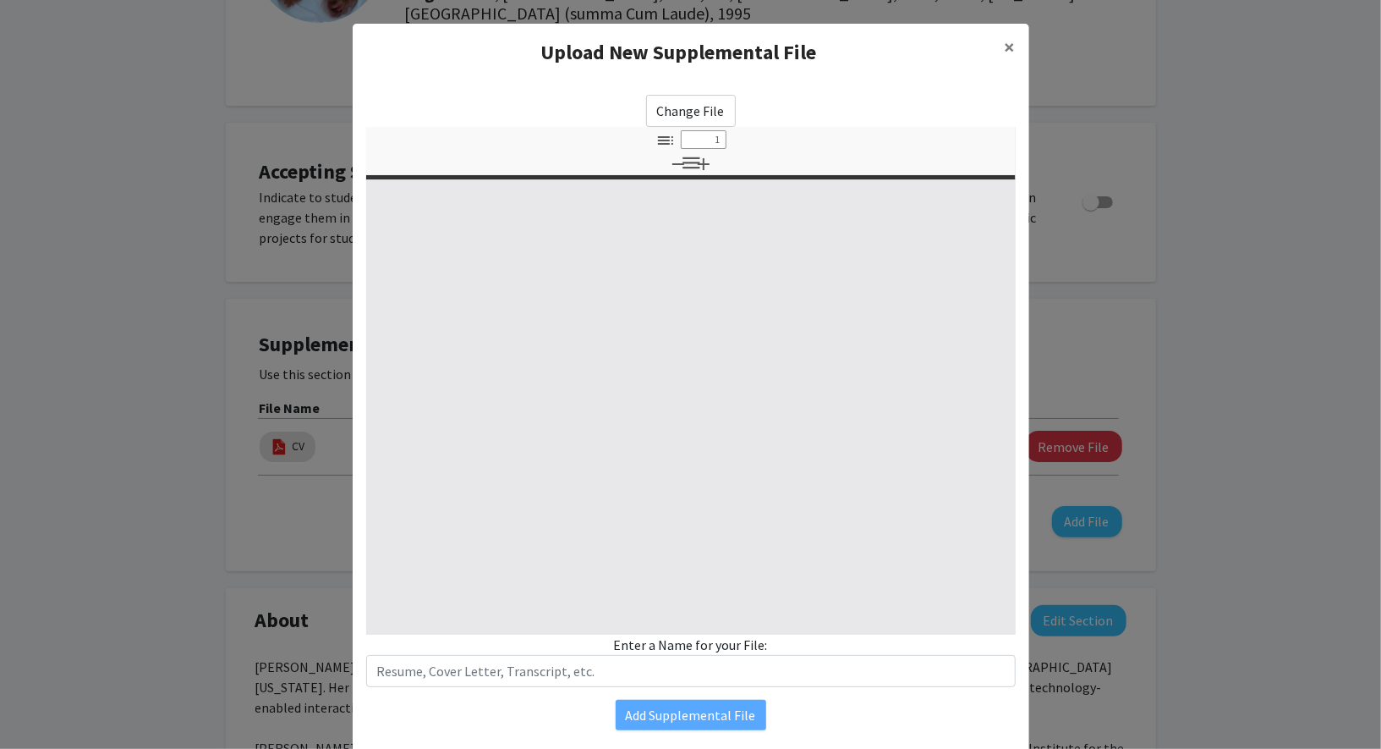
type input "0"
select select "custom"
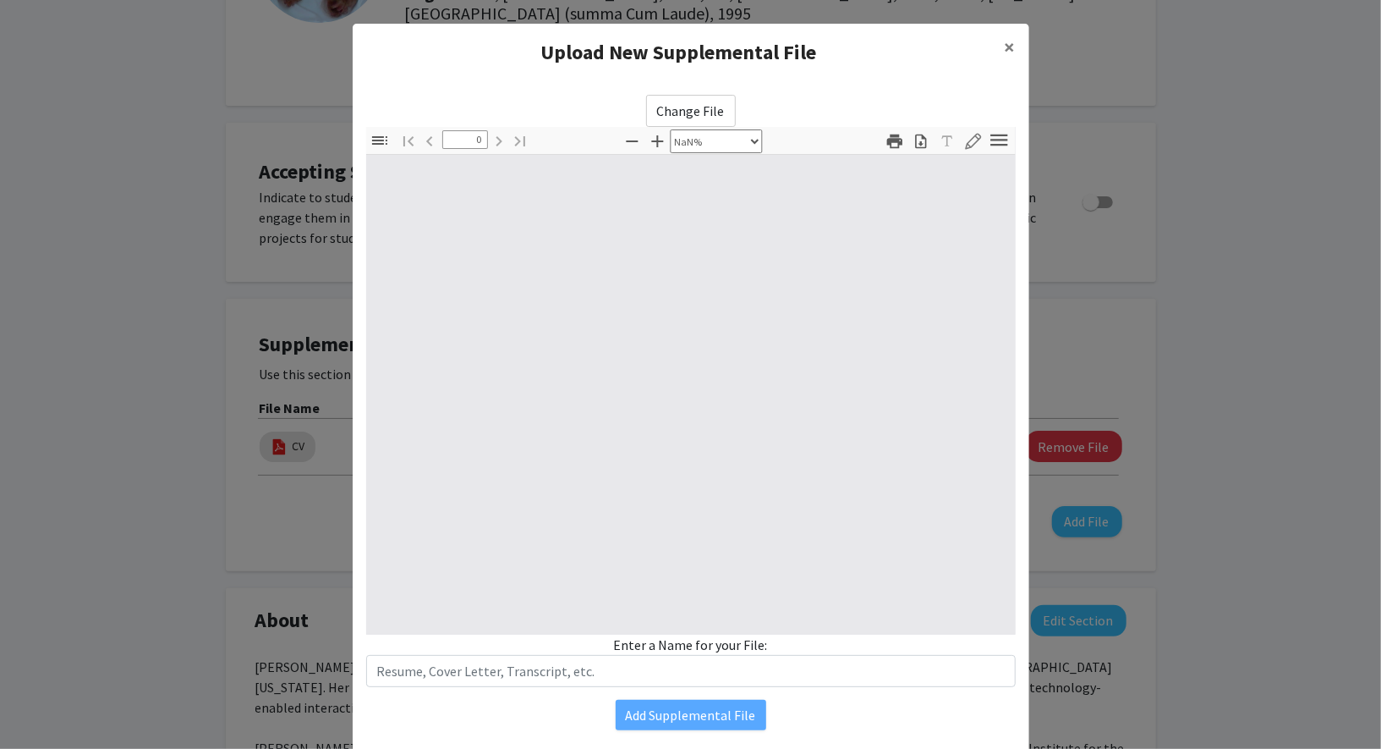
type input "1"
select select "auto"
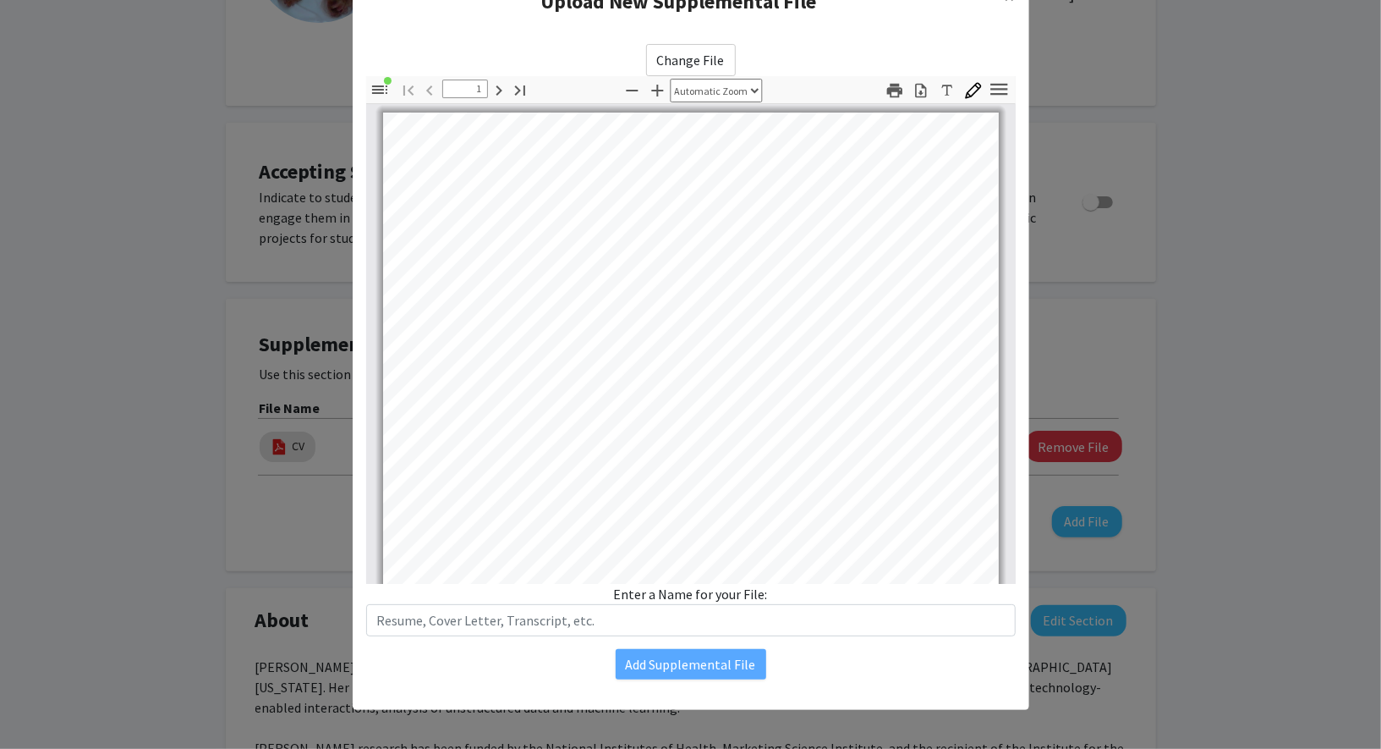
scroll to position [0, 0]
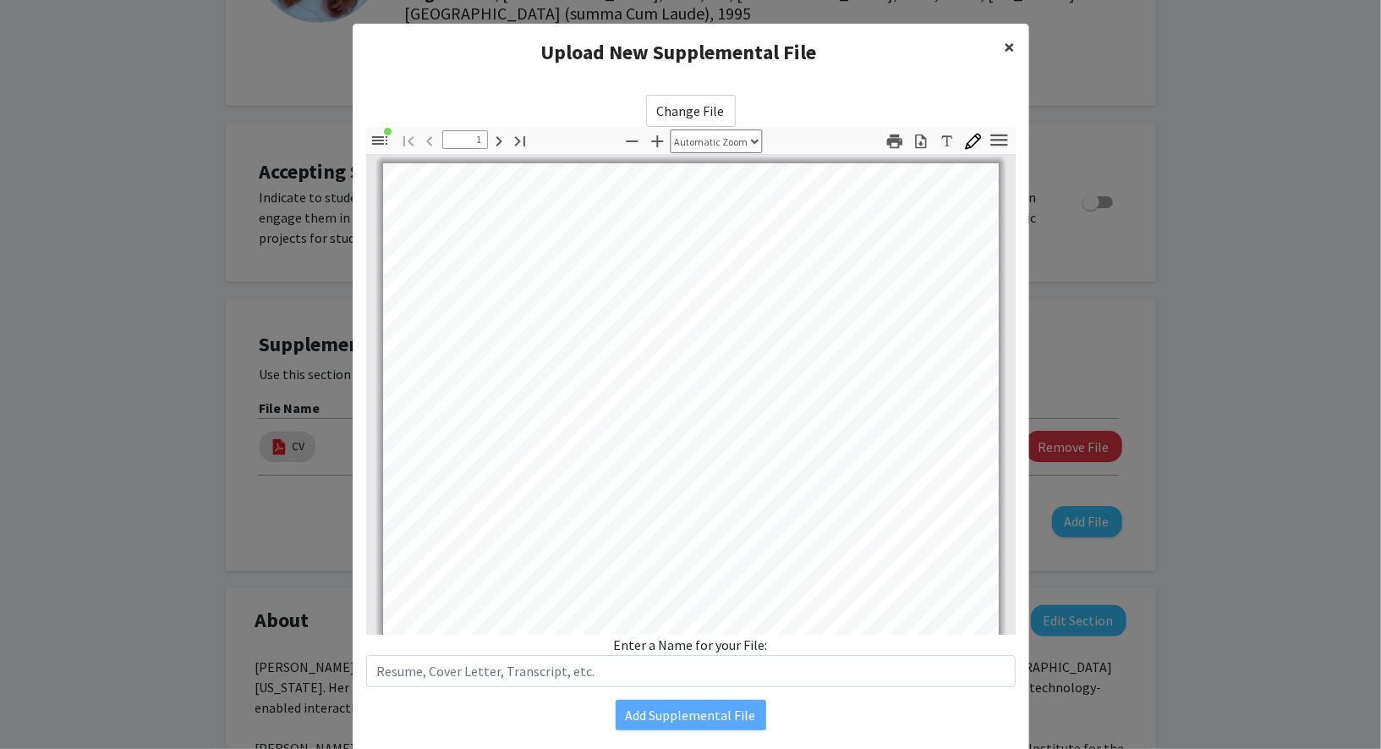
click at [1006, 43] on span "×" at bounding box center [1010, 47] width 11 height 26
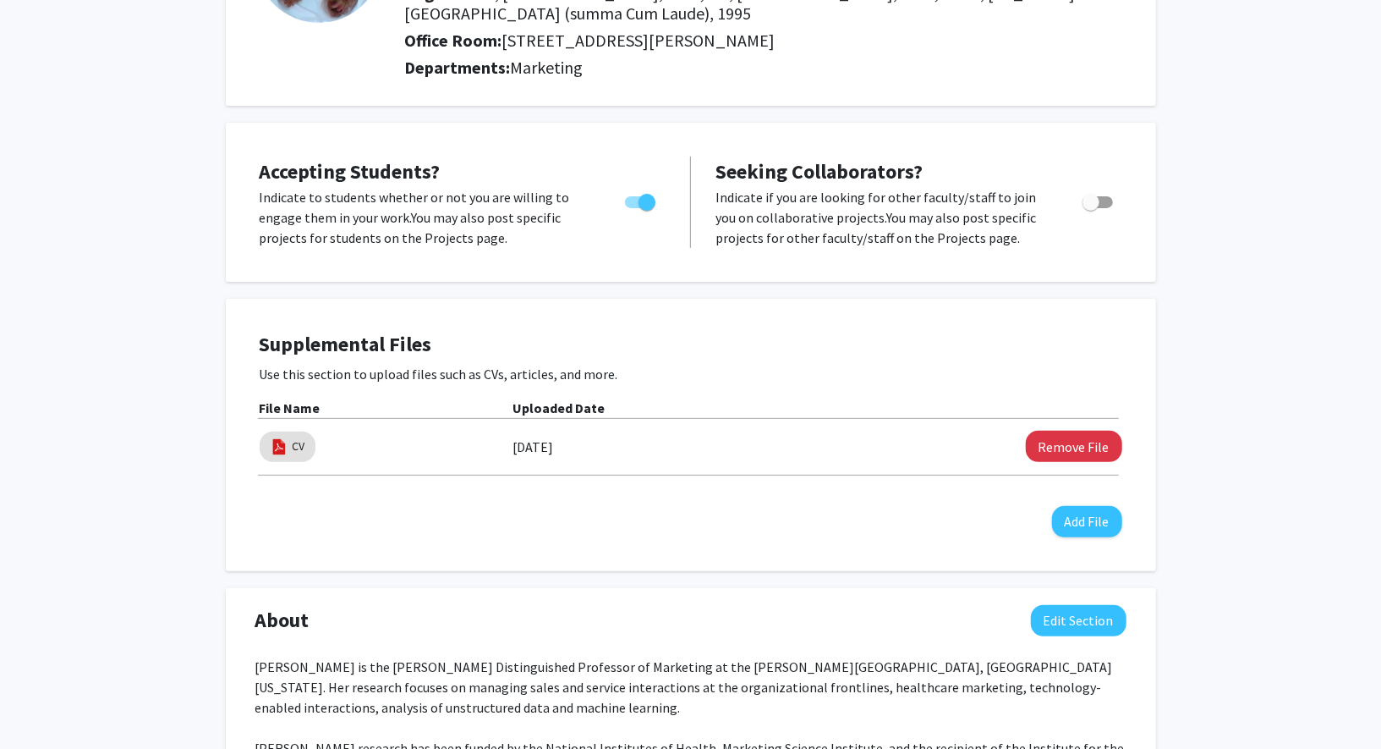
click at [1252, 301] on div "[PERSON_NAME] Edit Section See Public View help Title: [PERSON_NAME] Distinguis…" at bounding box center [690, 763] width 1381 height 1836
click at [955, 447] on div "Remove File" at bounding box center [1006, 446] width 231 height 31
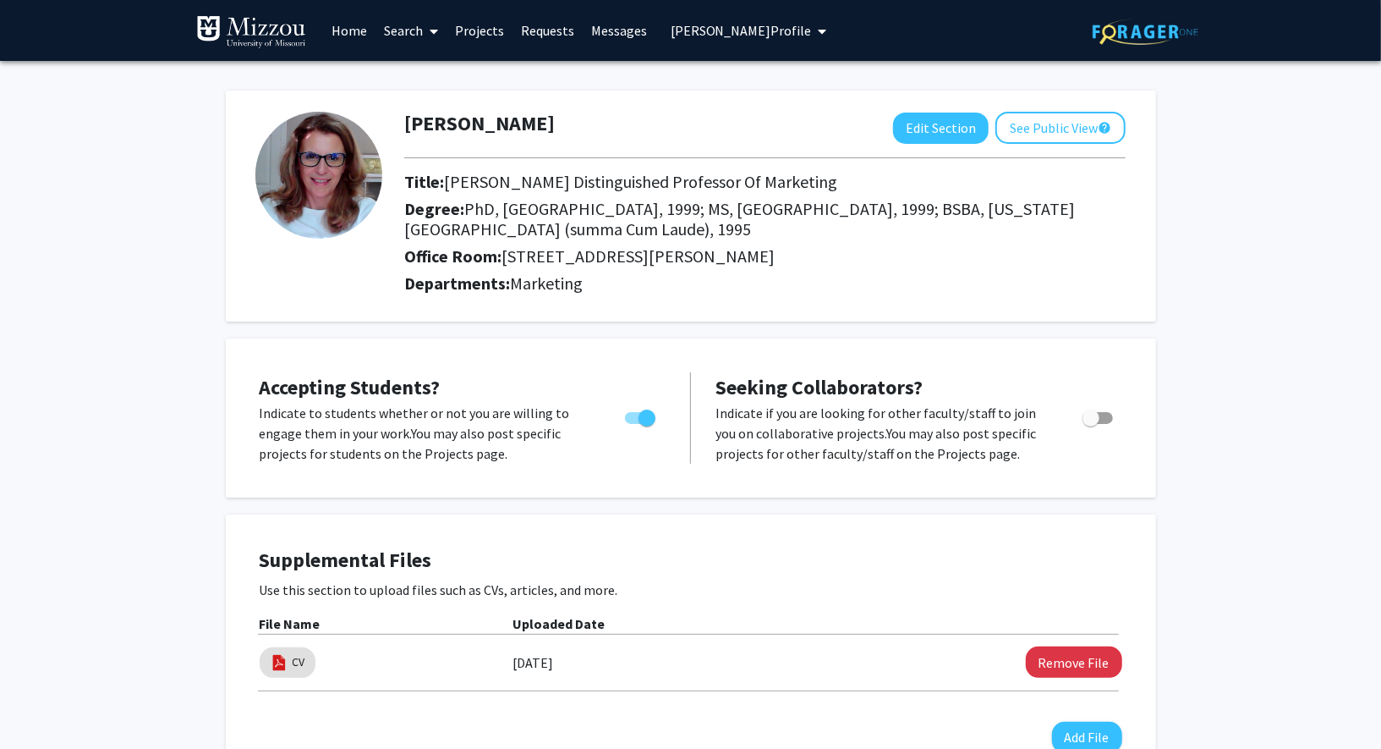
click at [754, 32] on span "Detelina Marinova's Profile" at bounding box center [741, 30] width 141 height 17
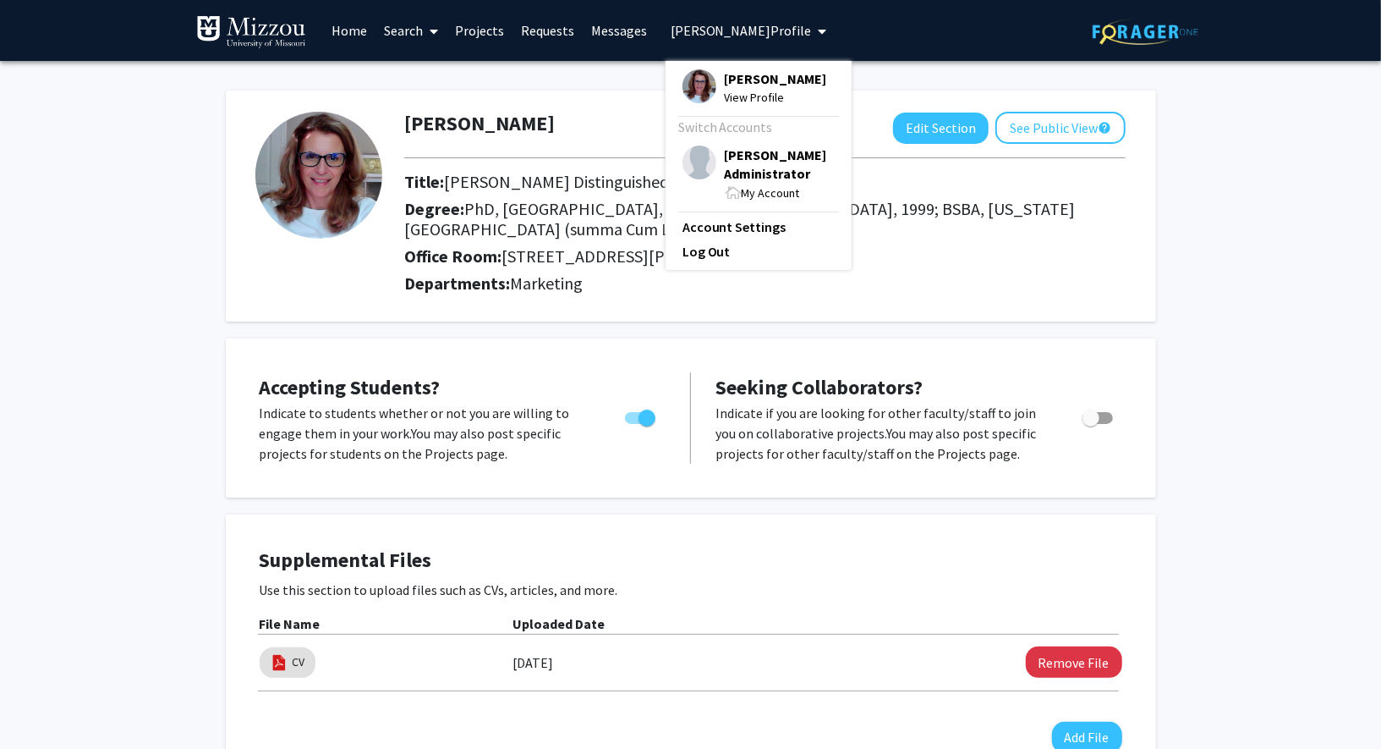
click at [754, 155] on span "[PERSON_NAME] Administrator" at bounding box center [780, 163] width 110 height 37
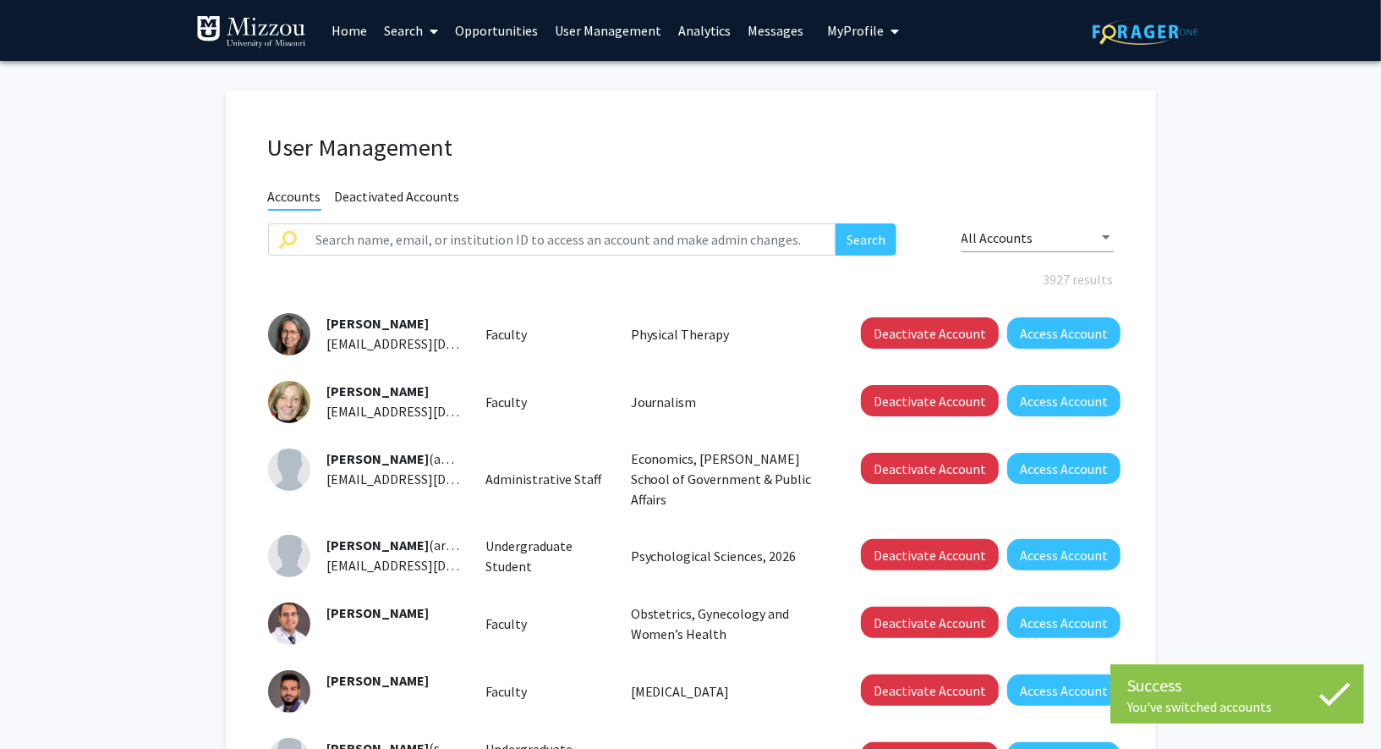
click at [414, 30] on link "Search" at bounding box center [411, 30] width 71 height 59
click at [427, 96] on span "Students" at bounding box center [427, 112] width 103 height 34
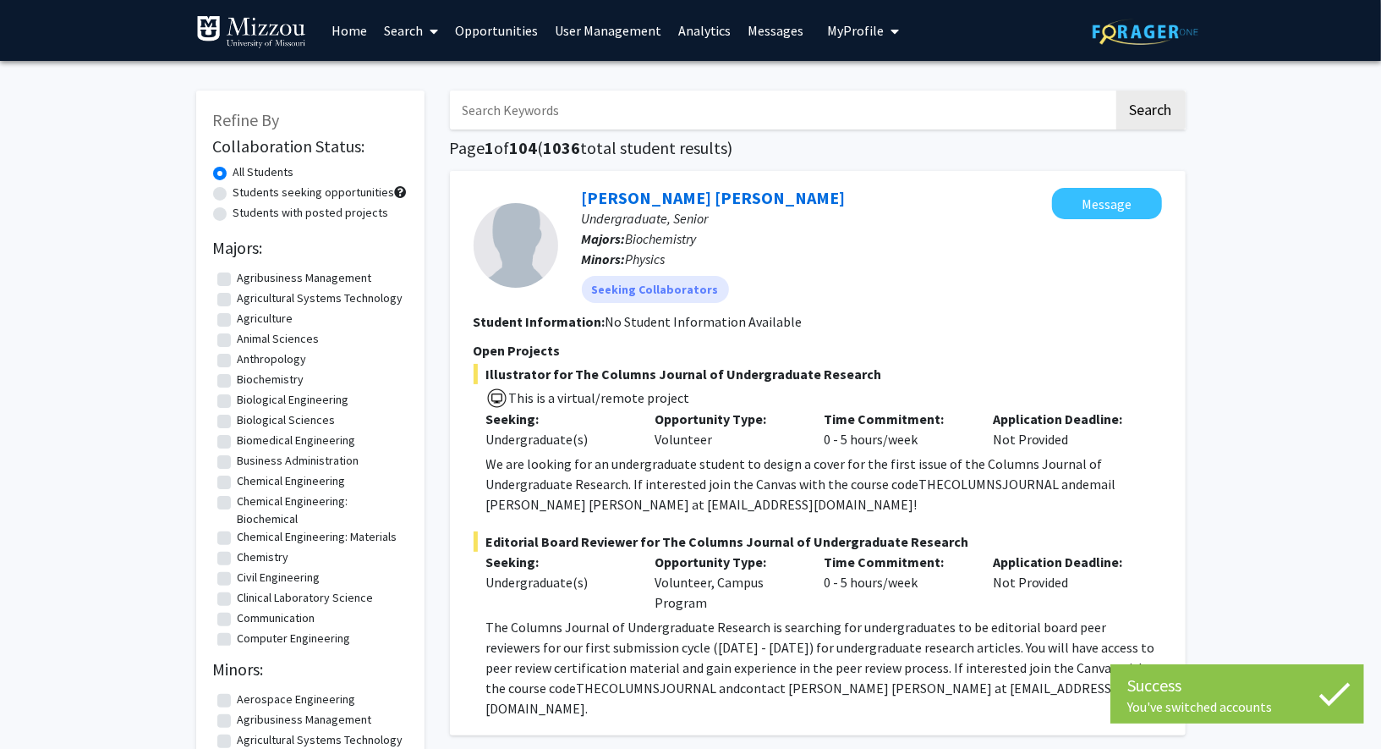
click at [591, 33] on link "User Management" at bounding box center [607, 30] width 123 height 59
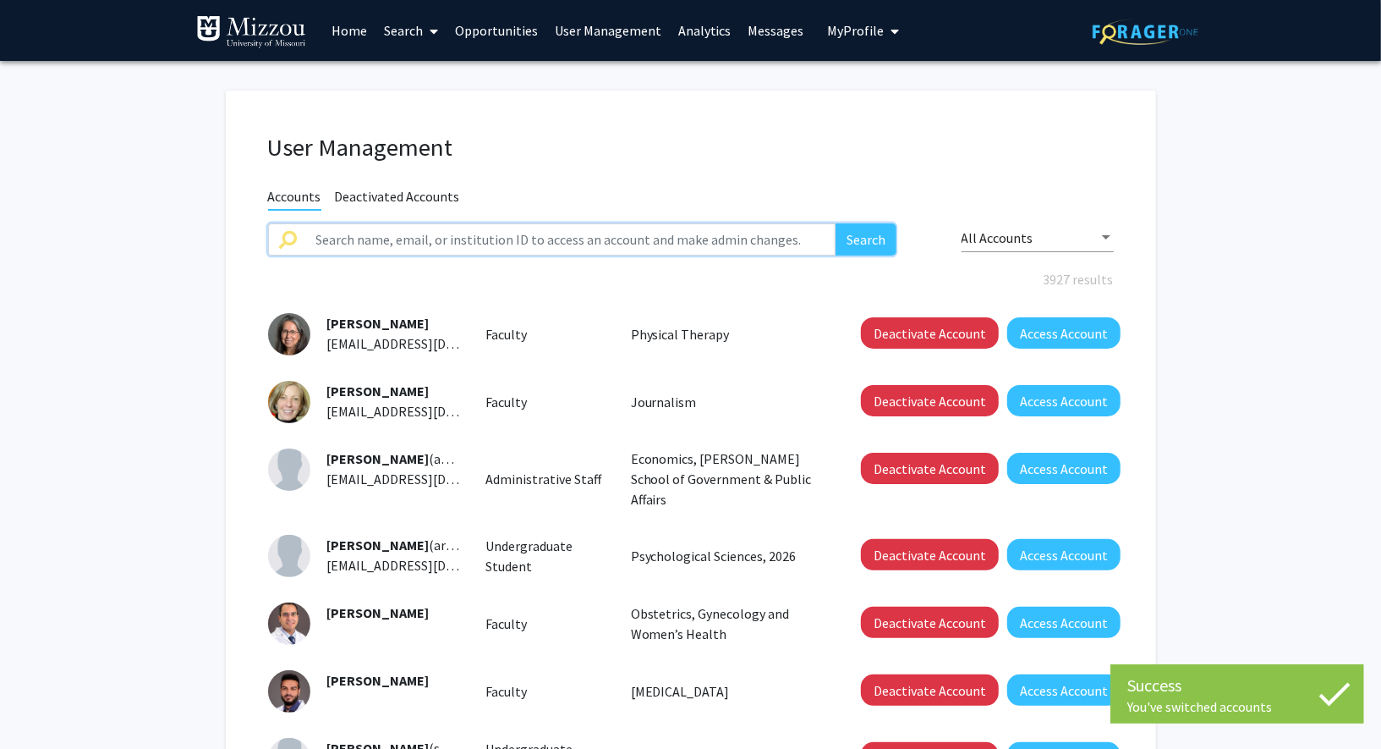
click at [529, 230] on input "text" at bounding box center [571, 239] width 530 height 32
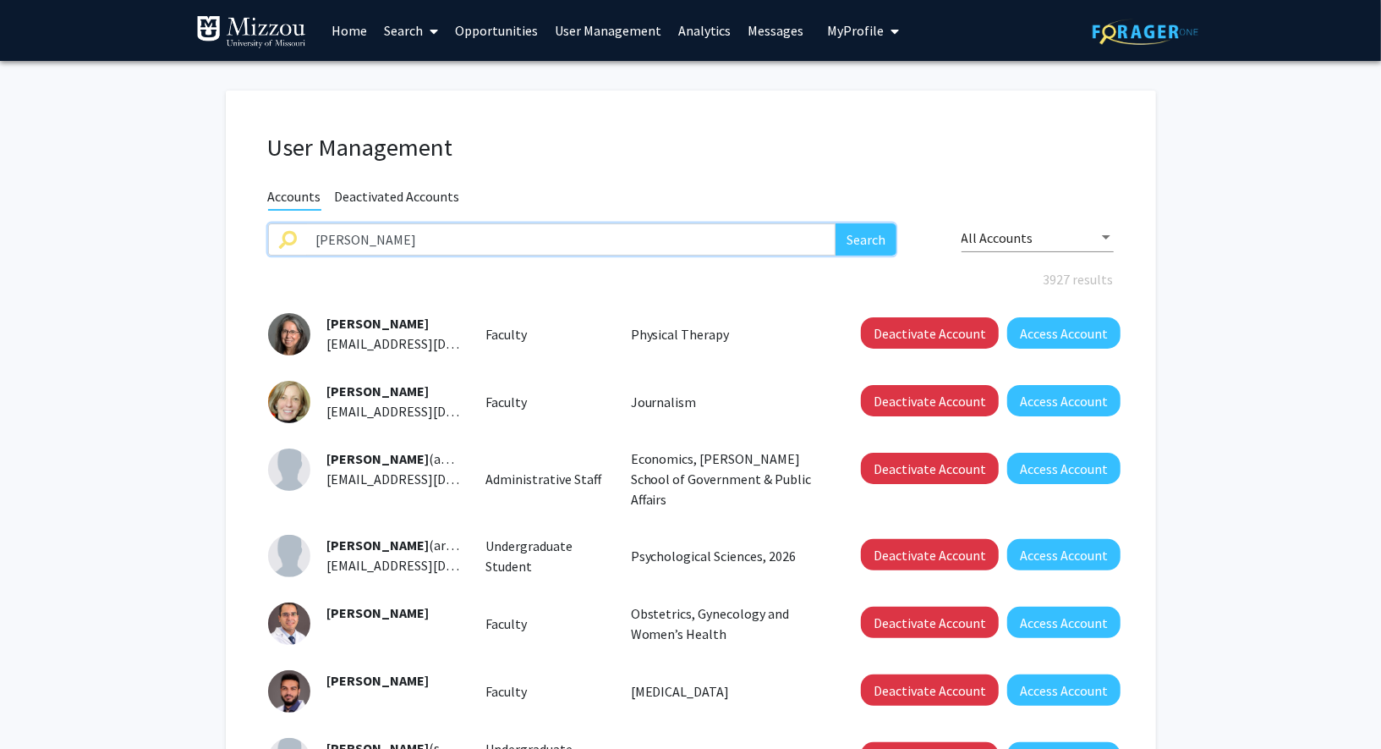
type input "gibson"
click at [836, 223] on button "Search" at bounding box center [866, 239] width 61 height 32
